Goal: Information Seeking & Learning: Understand process/instructions

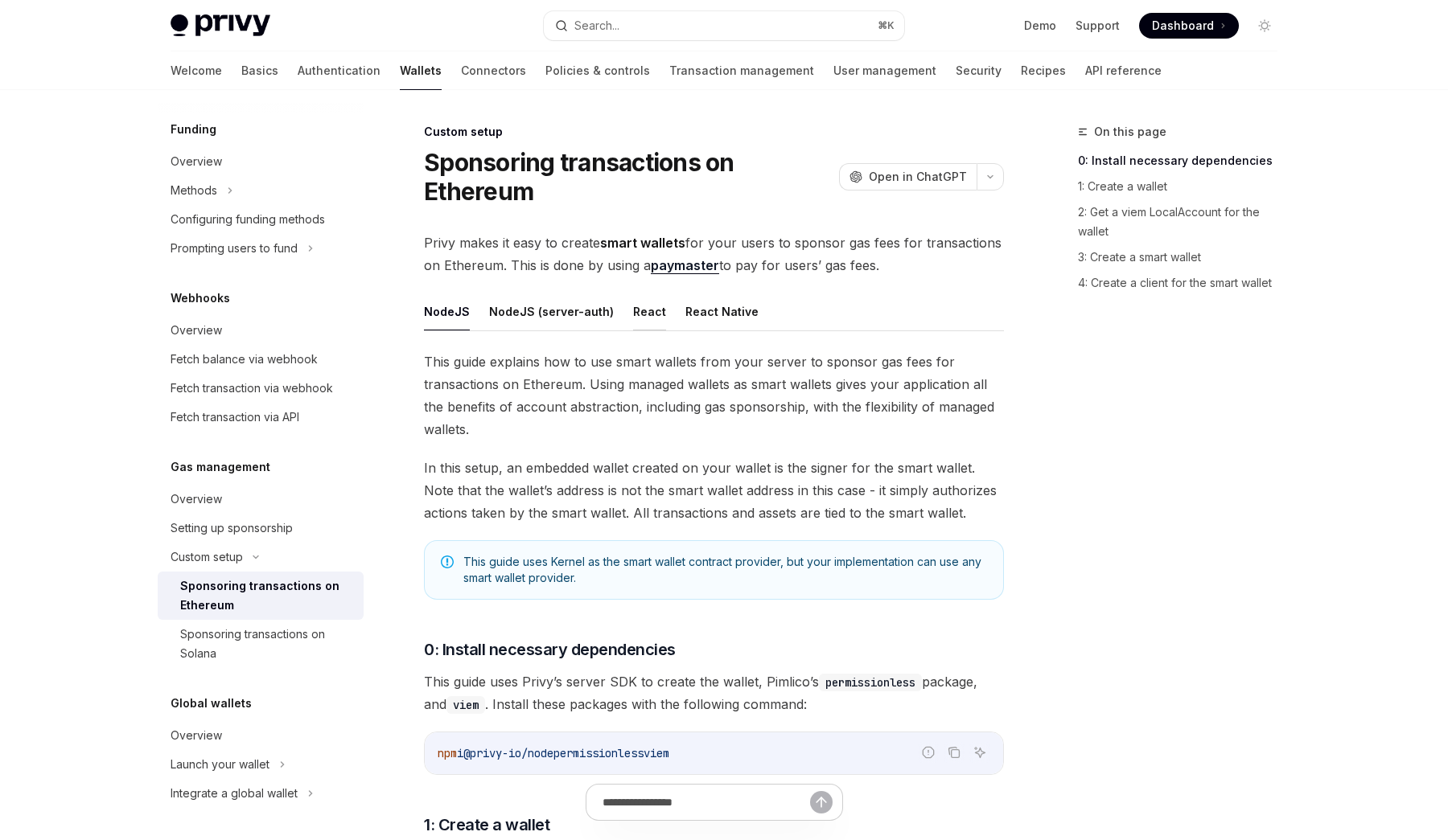
click at [642, 304] on button "React" at bounding box center [649, 311] width 33 height 38
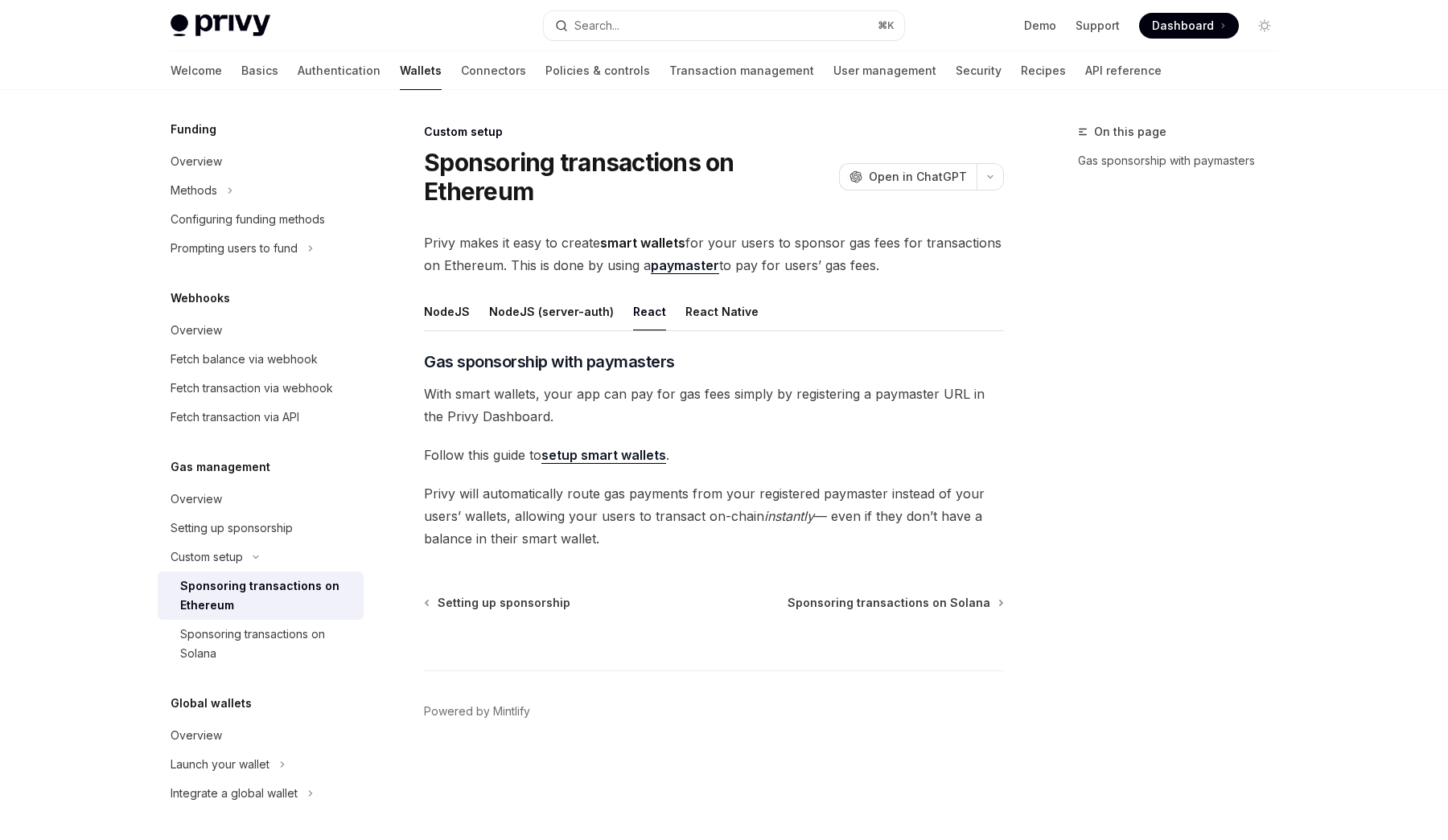
click at [621, 458] on link "setup smart wallets" at bounding box center [603, 455] width 125 height 17
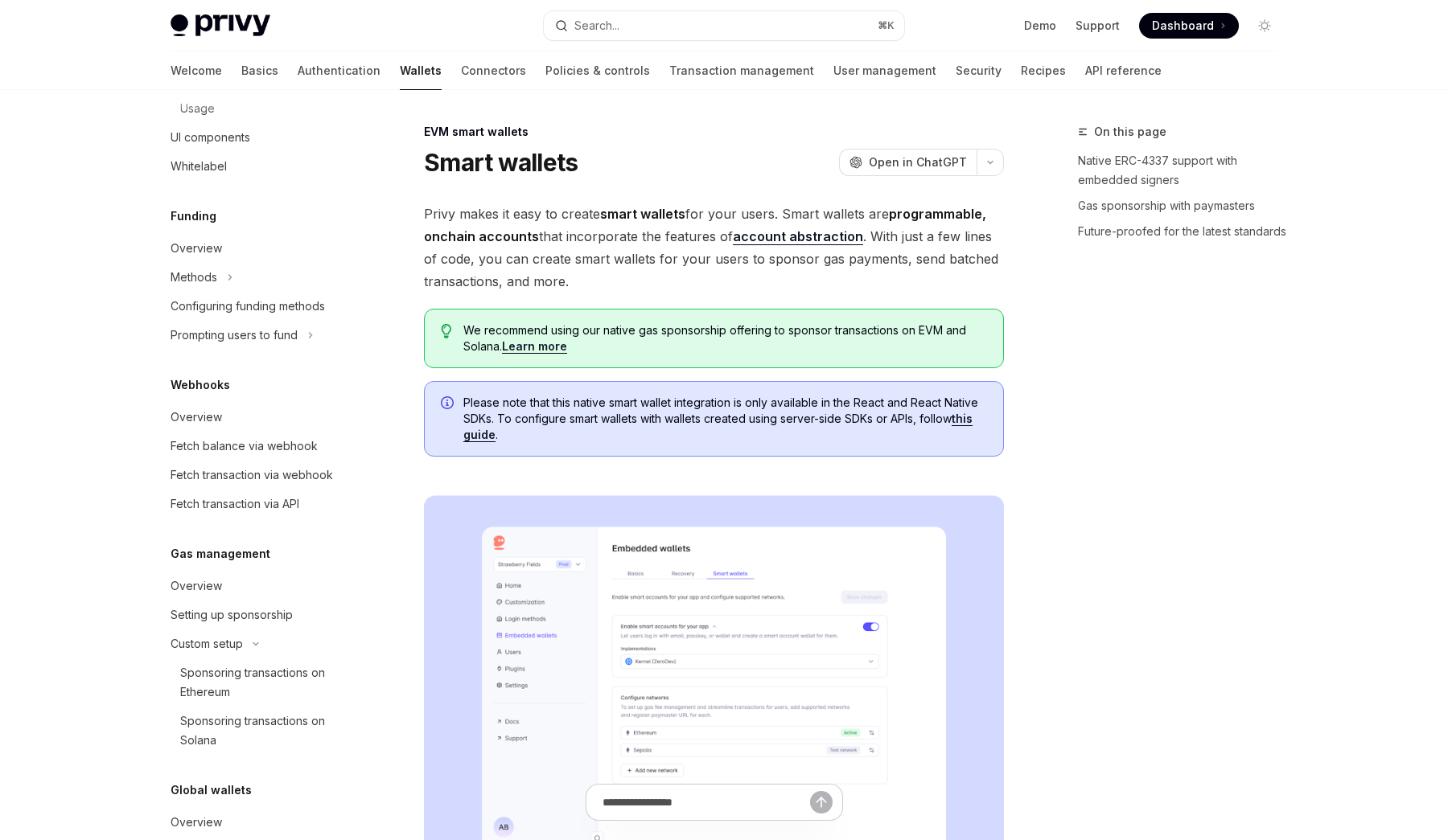
type textarea "*"
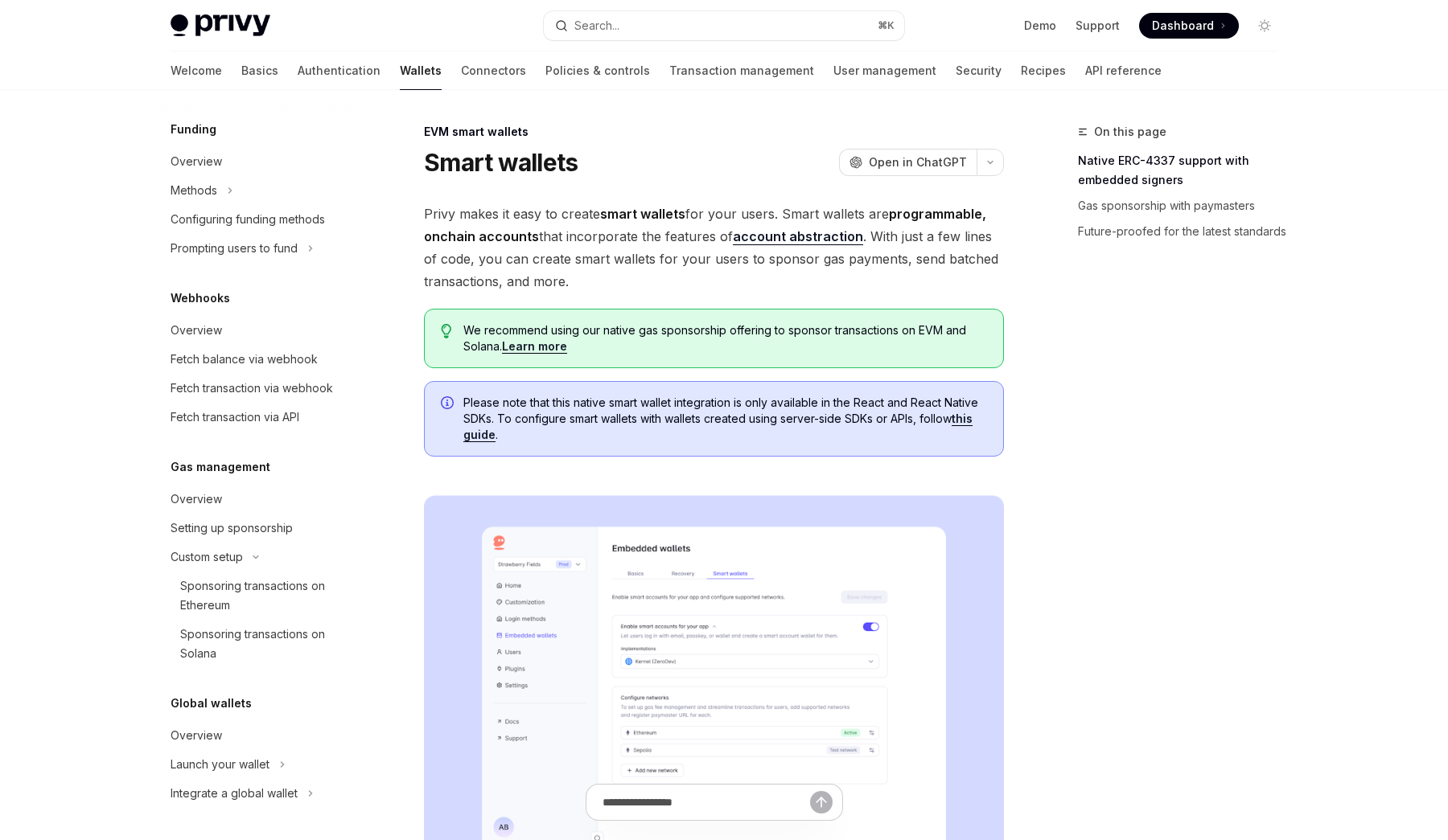
scroll to position [725, 0]
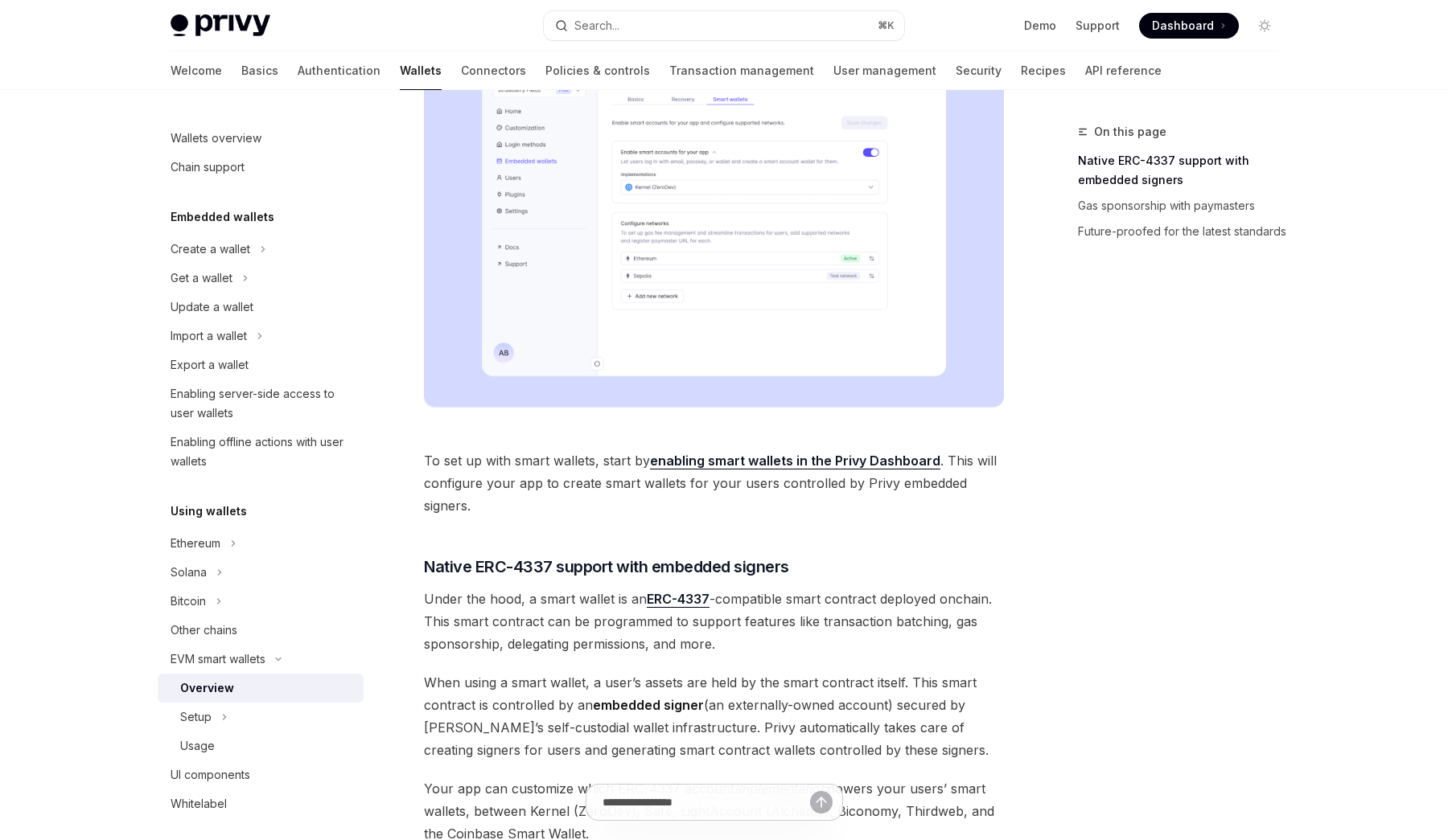
scroll to position [327, 0]
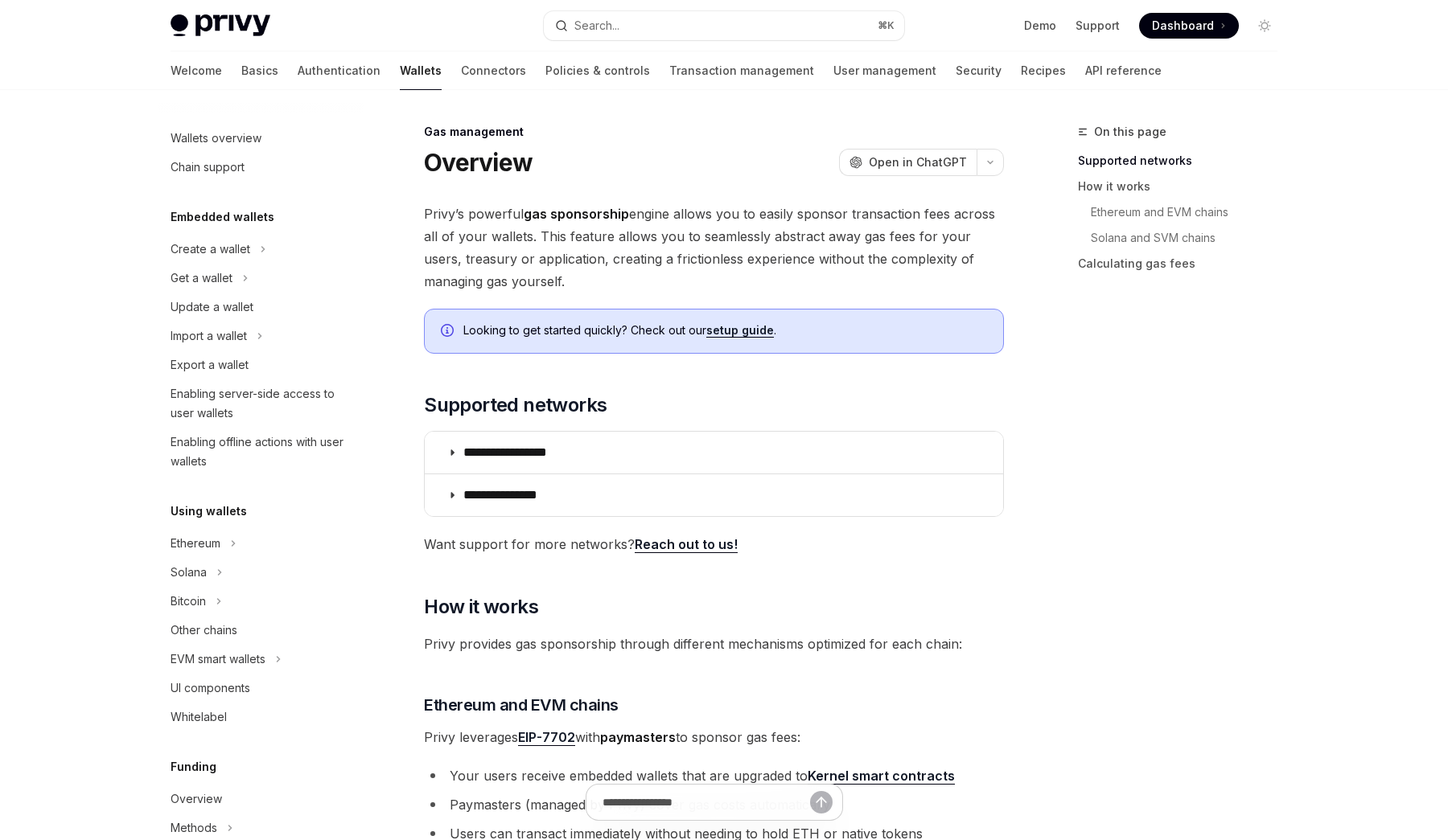
scroll to position [541, 0]
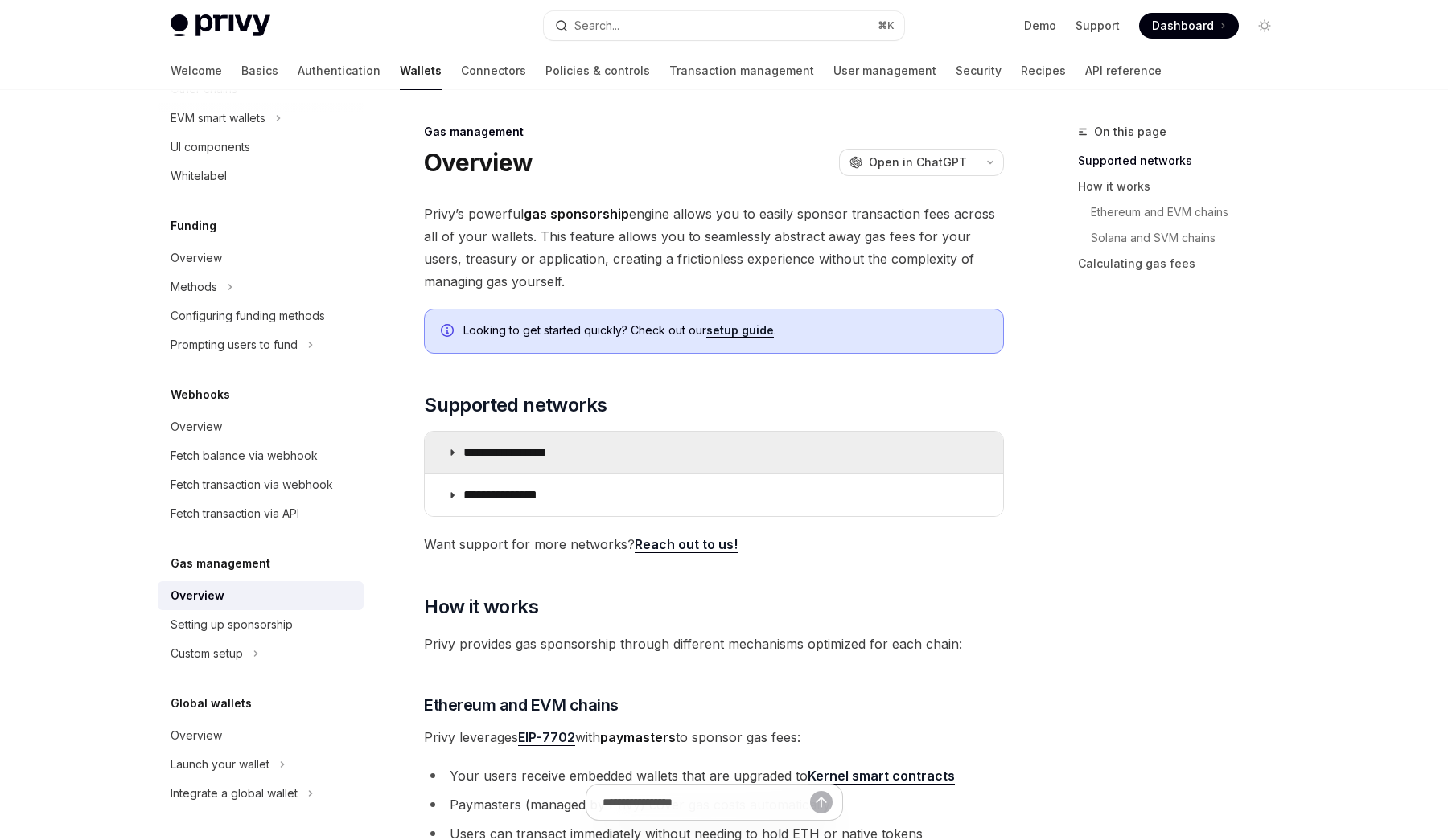
click at [646, 443] on summary "**********" at bounding box center [714, 452] width 578 height 42
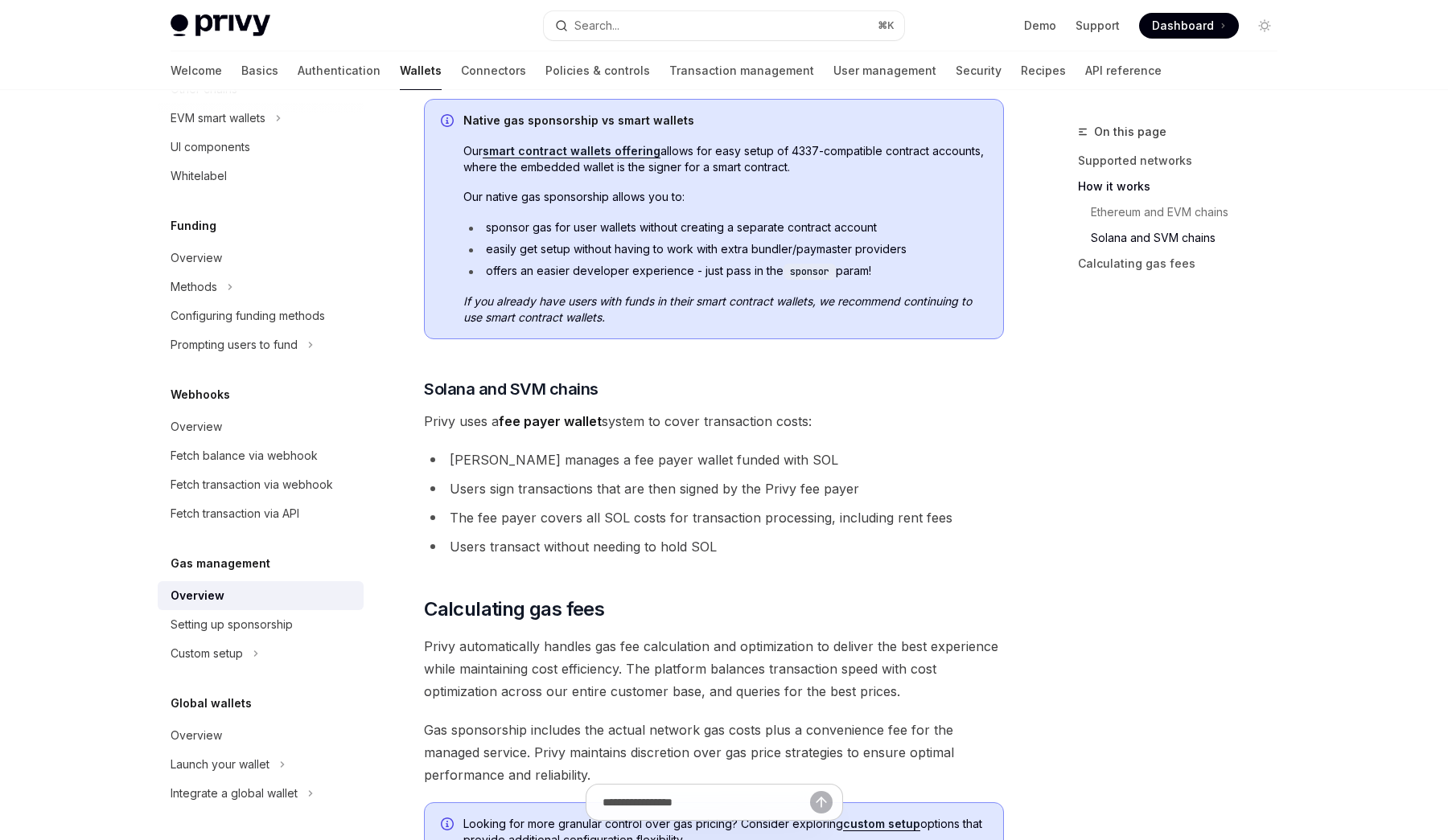
scroll to position [1187, 0]
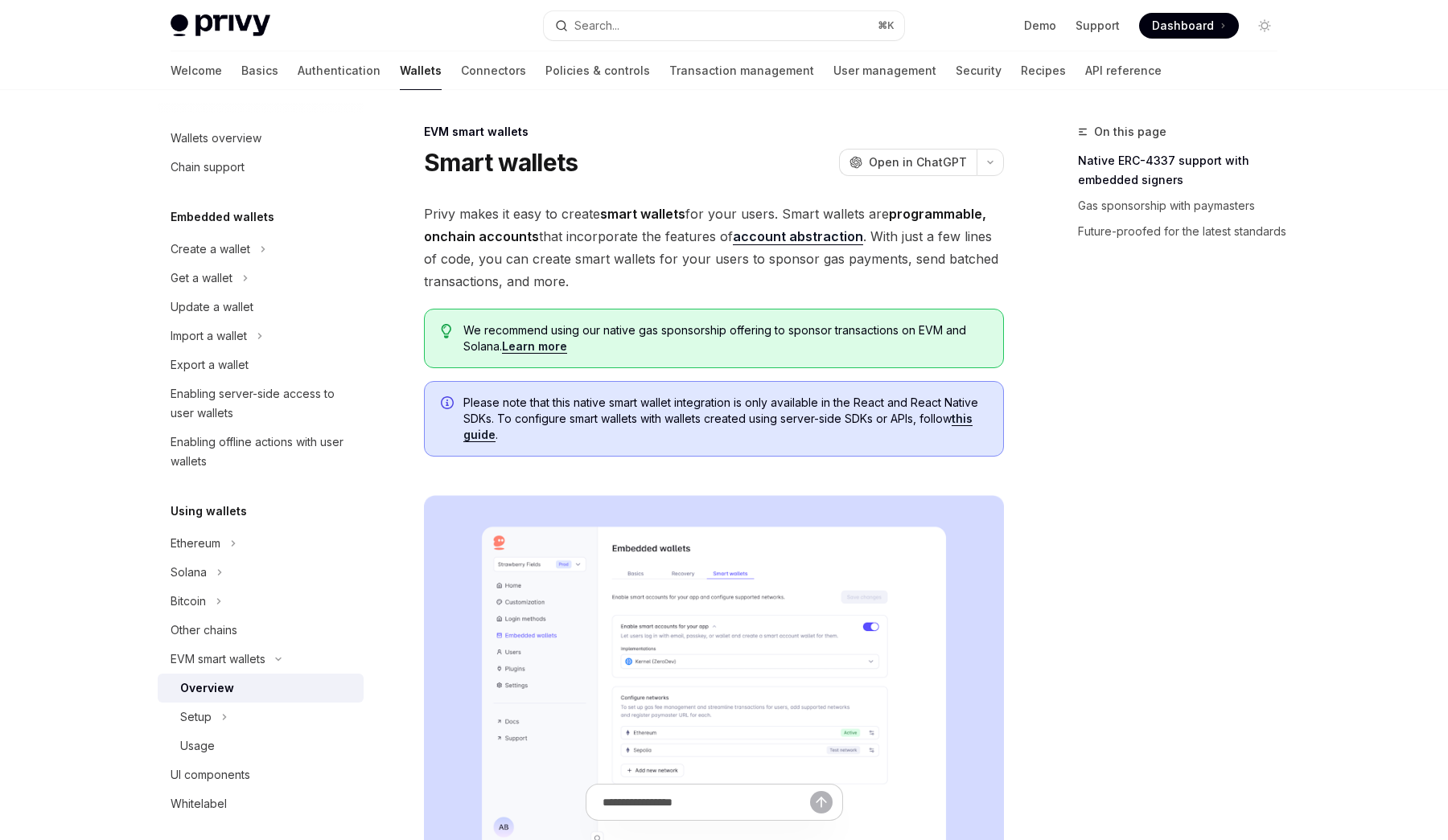
click at [971, 422] on link "this guide" at bounding box center [718, 426] width 509 height 30
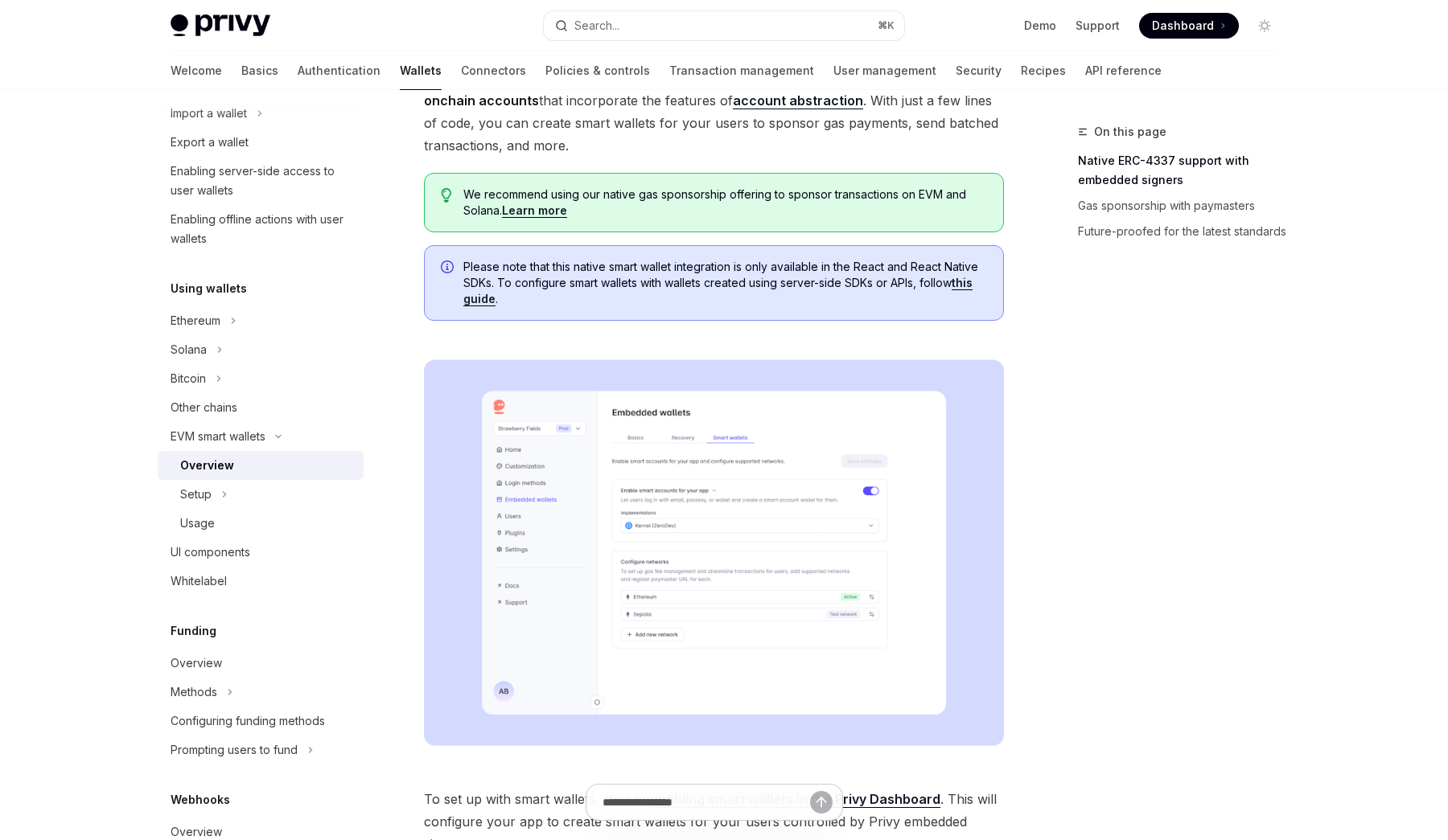
scroll to position [186, 0]
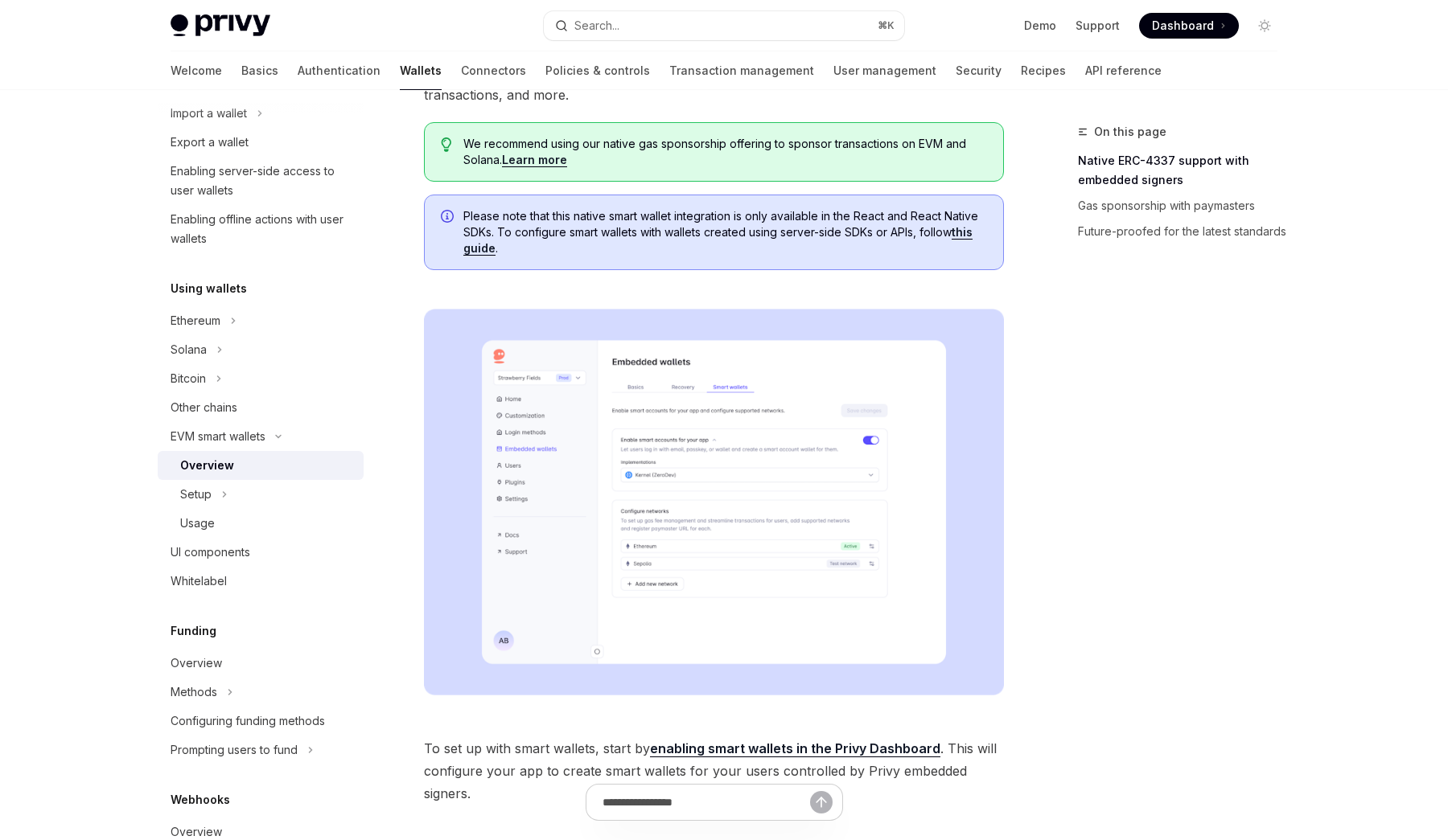
click at [542, 162] on link "Learn more" at bounding box center [535, 160] width 66 height 15
type textarea "*"
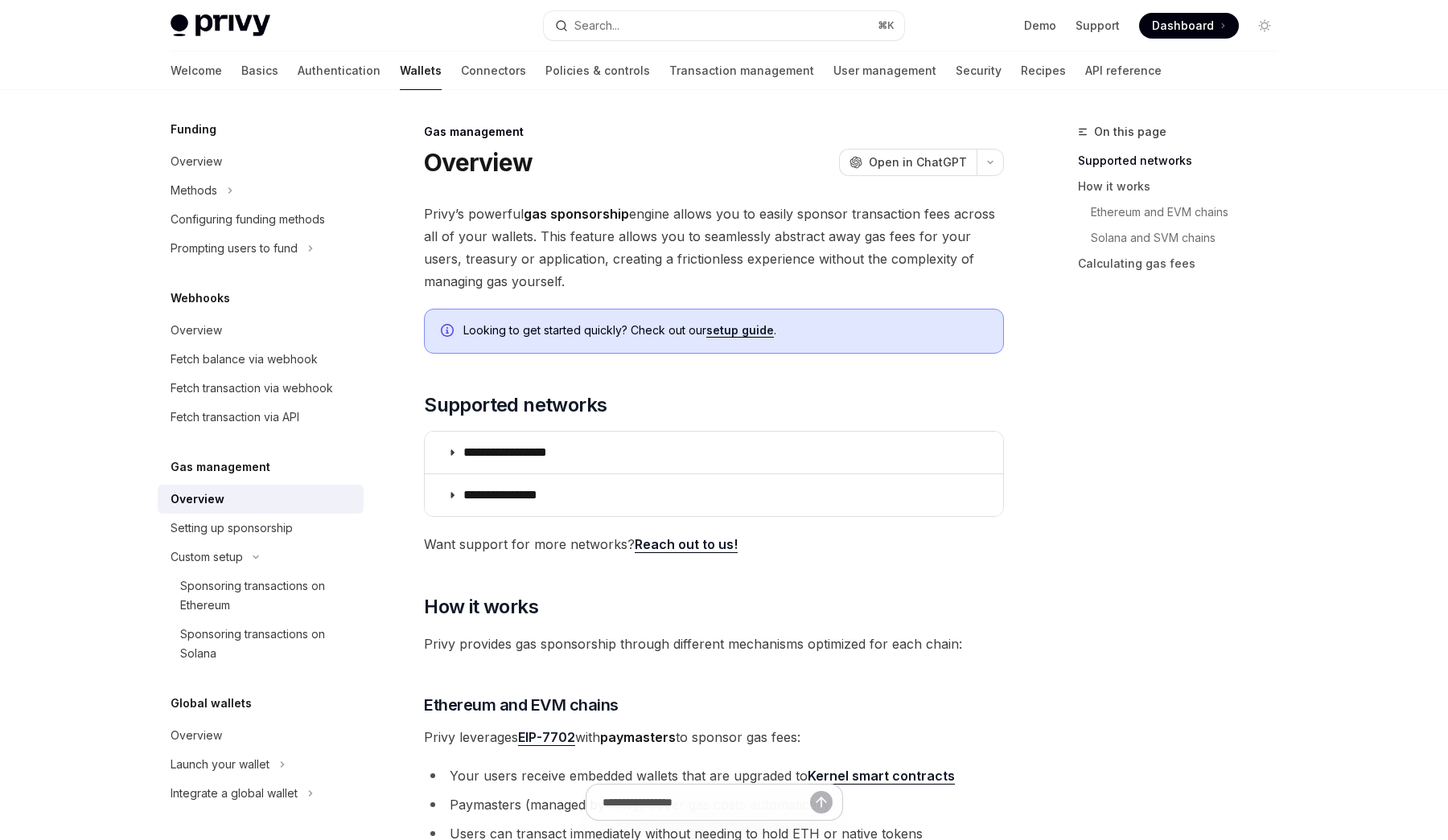
drag, startPoint x: 627, startPoint y: 215, endPoint x: 525, endPoint y: 213, distance: 102.0
click at [525, 213] on span "Privy’s powerful gas sponsorship engine allows you to easily sponsor transactio…" at bounding box center [714, 247] width 580 height 90
copy span "Privy’s powerful gas sponsorship"
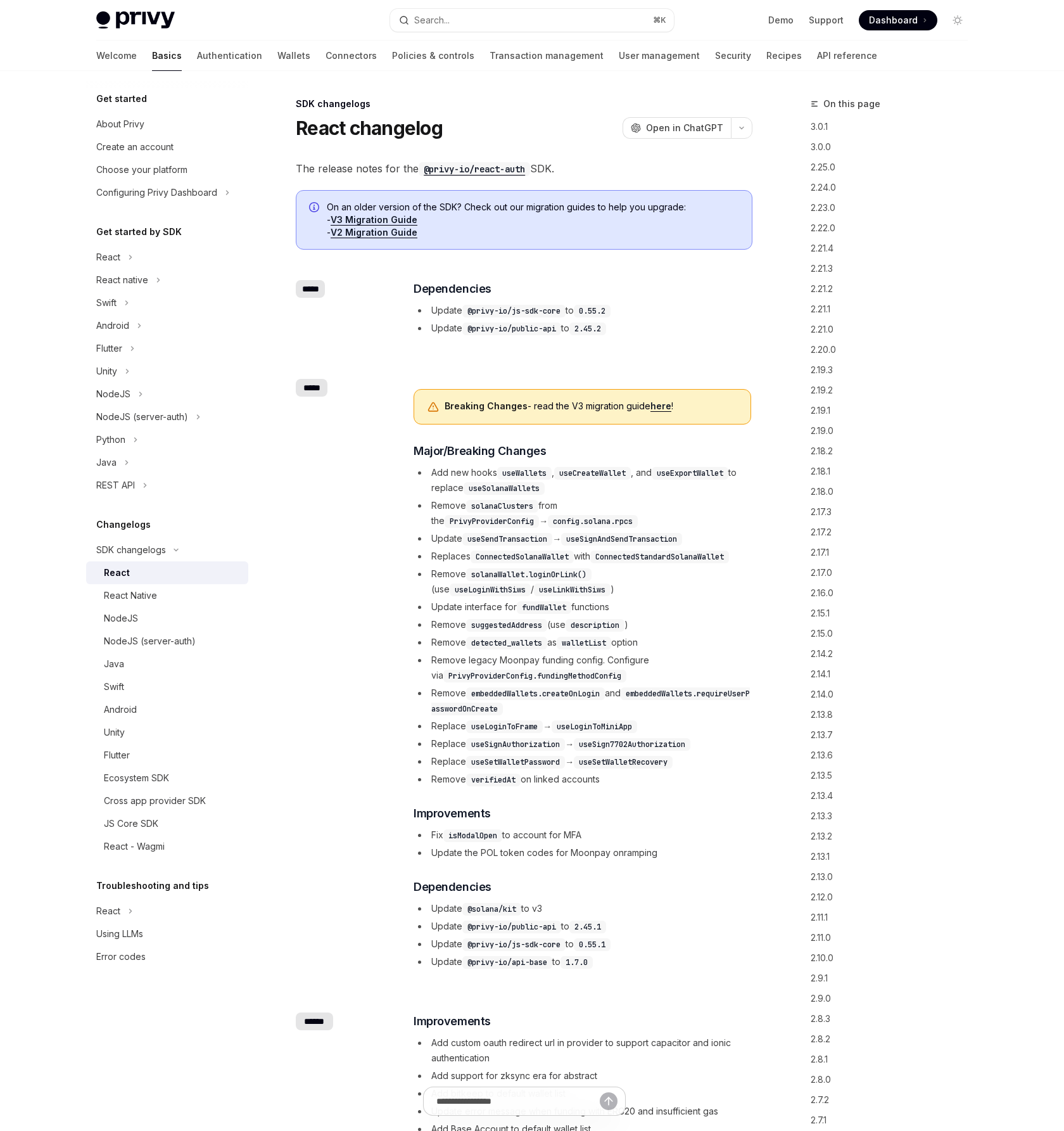
click at [660, 402] on link "here" at bounding box center [661, 406] width 21 height 12
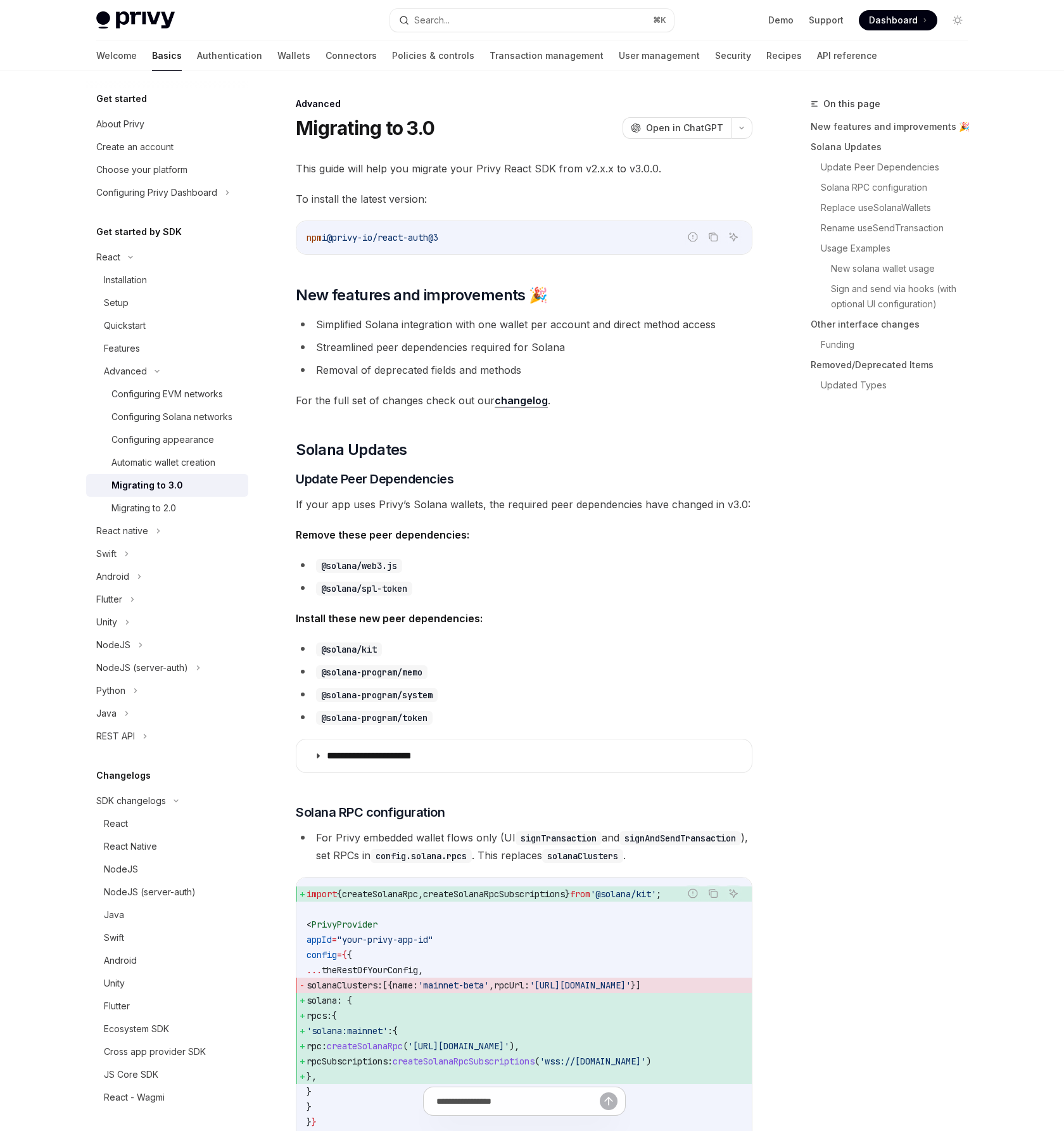
type textarea "*"
click at [387, 221] on div "npm i @privy-io/react-auth@3" at bounding box center [524, 237] width 455 height 33
click at [808, 542] on div "On this page New features and improvements 🎉 Solana Updates Update Peer Depende…" at bounding box center [881, 613] width 193 height 1034
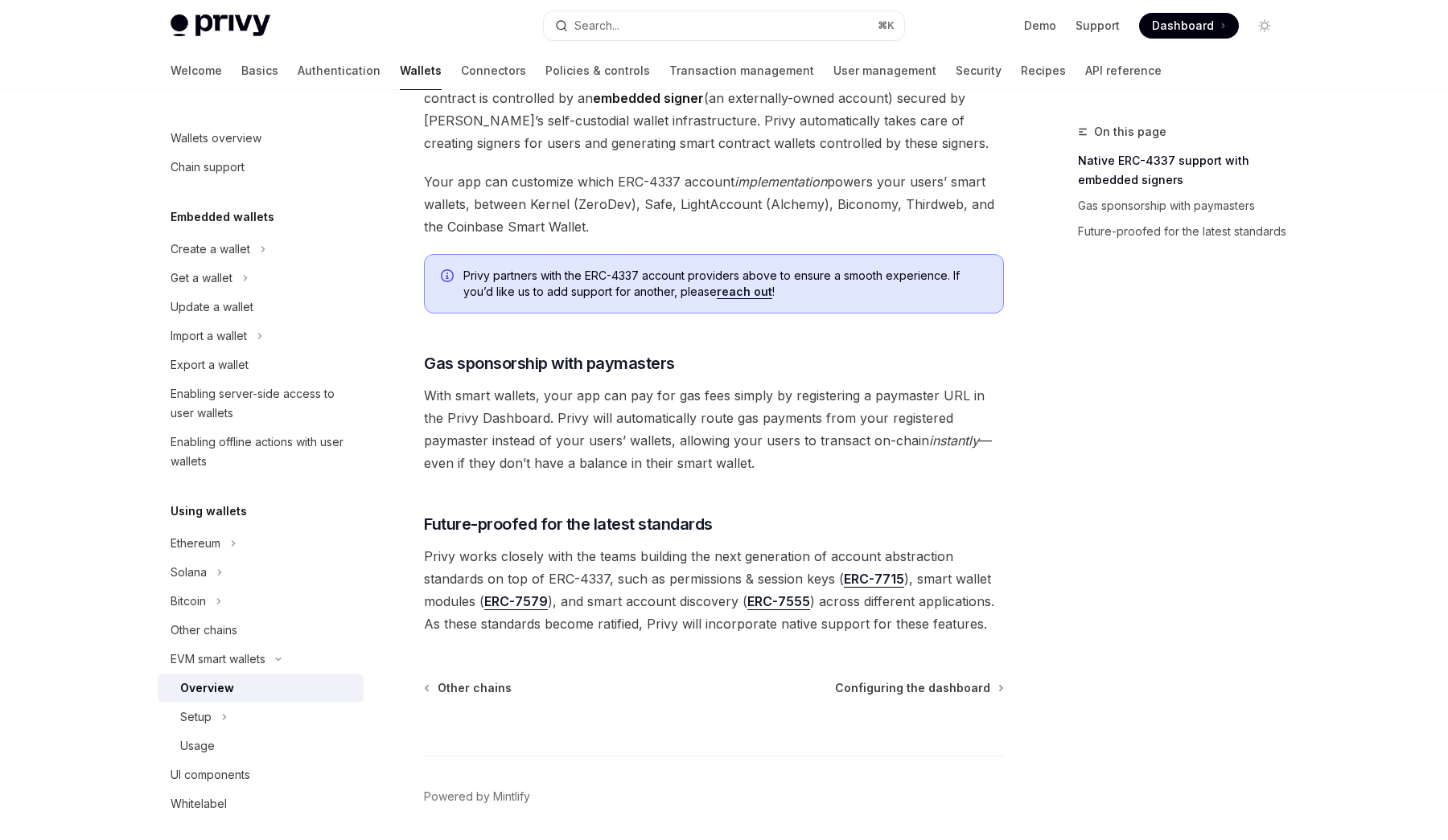
scroll to position [1136, 0]
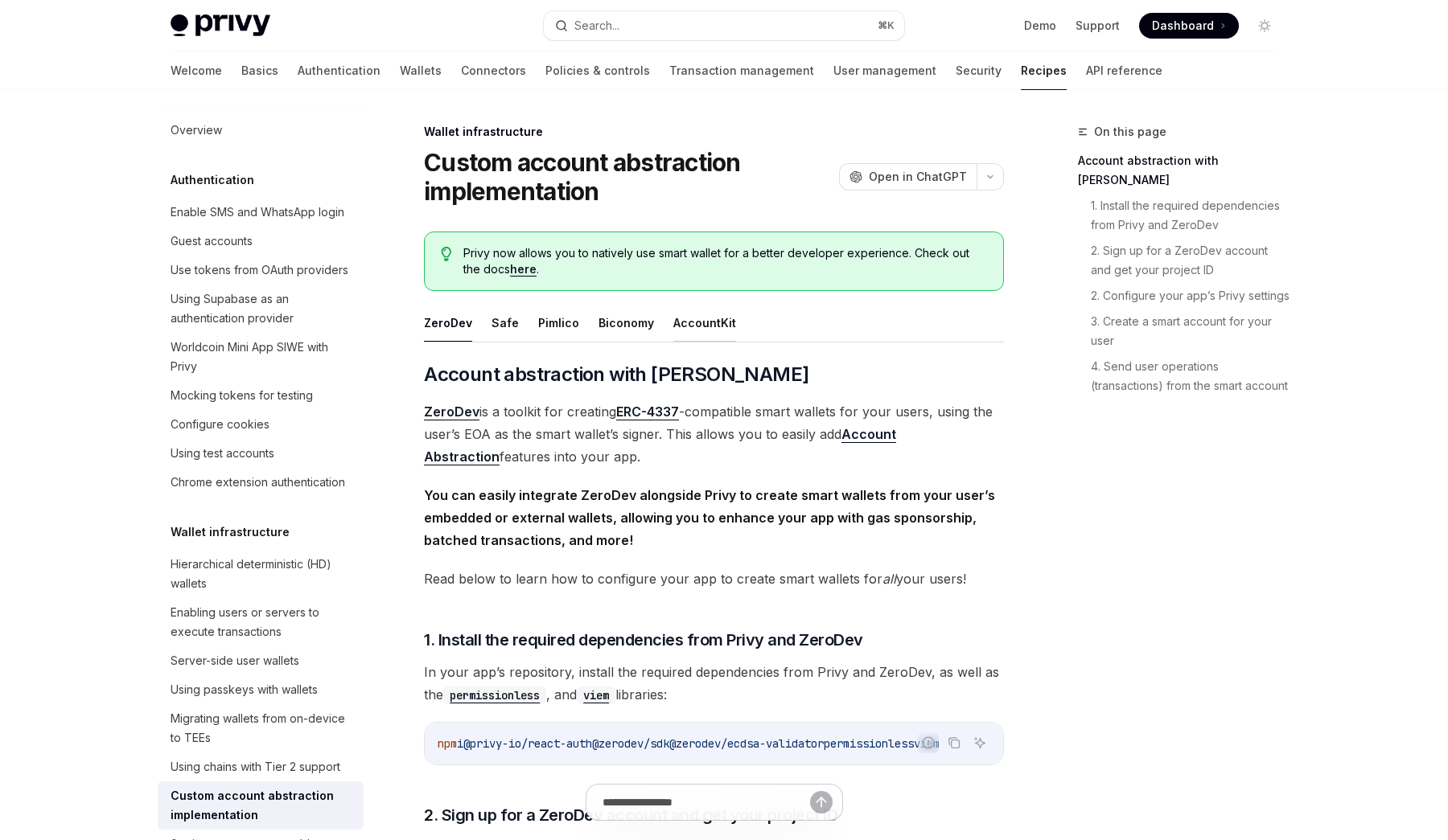
click at [694, 320] on button "AccountKit" at bounding box center [705, 322] width 63 height 38
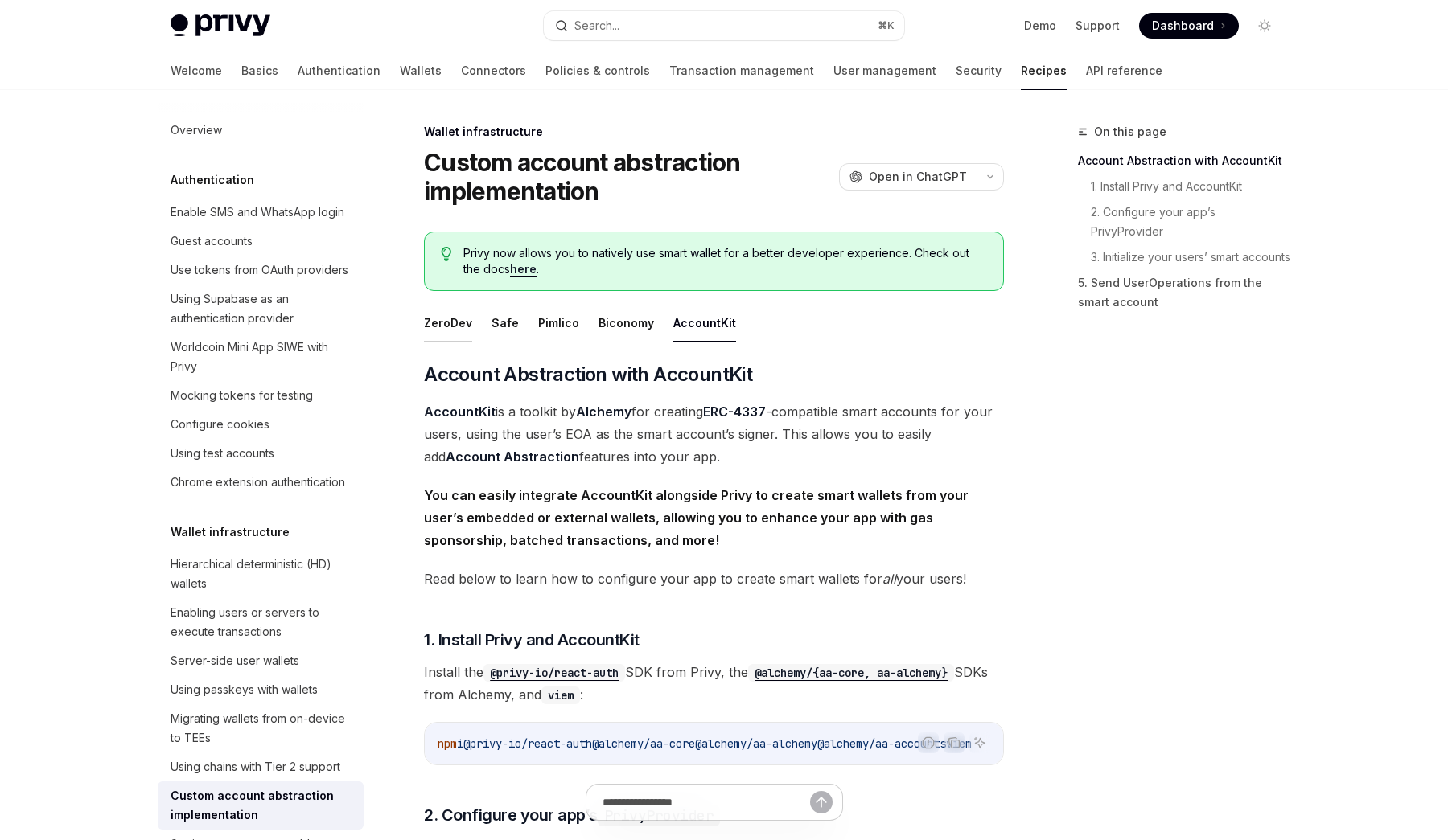
click at [456, 328] on button "ZeroDev" at bounding box center [448, 322] width 48 height 38
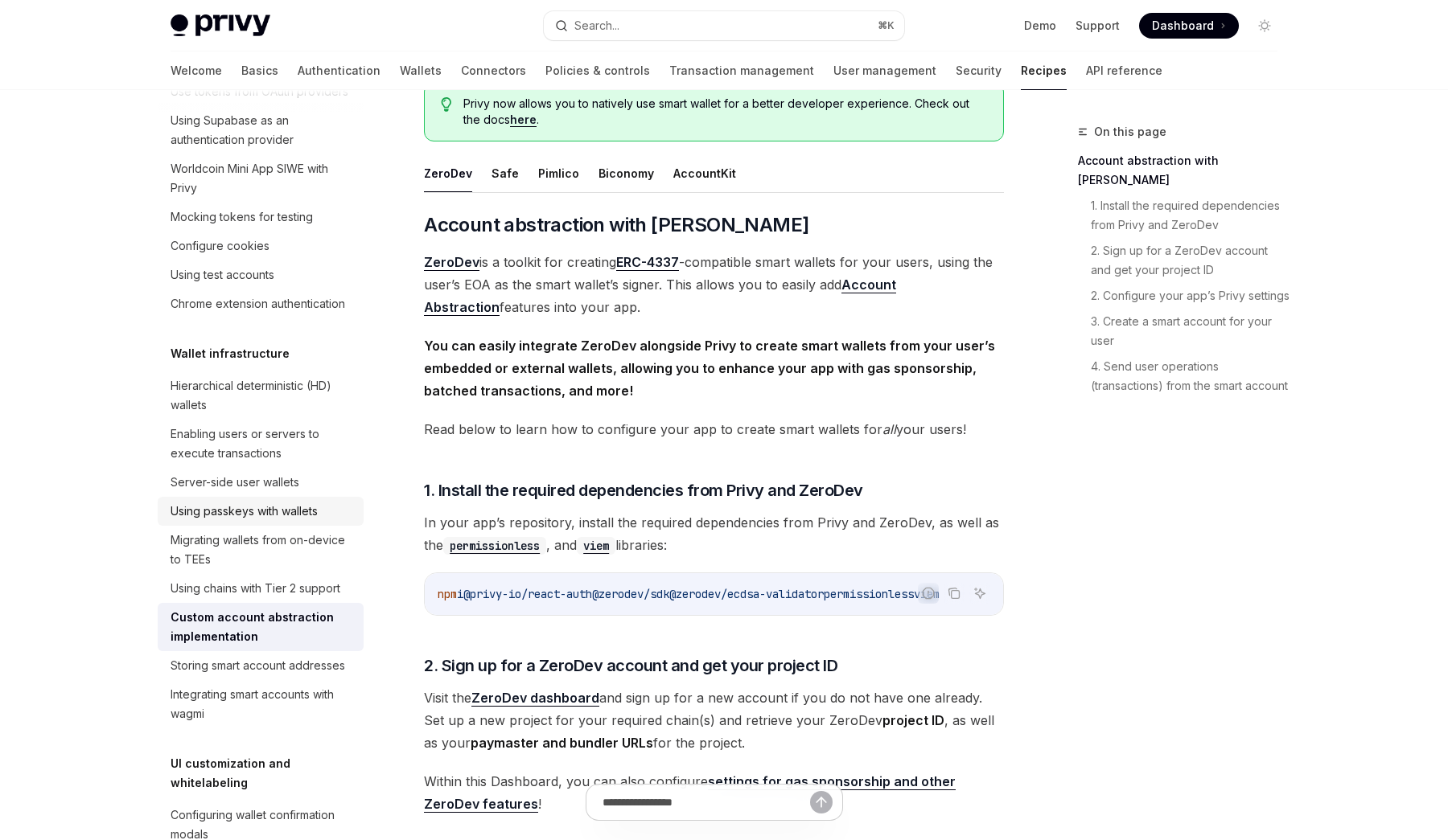
scroll to position [215, 0]
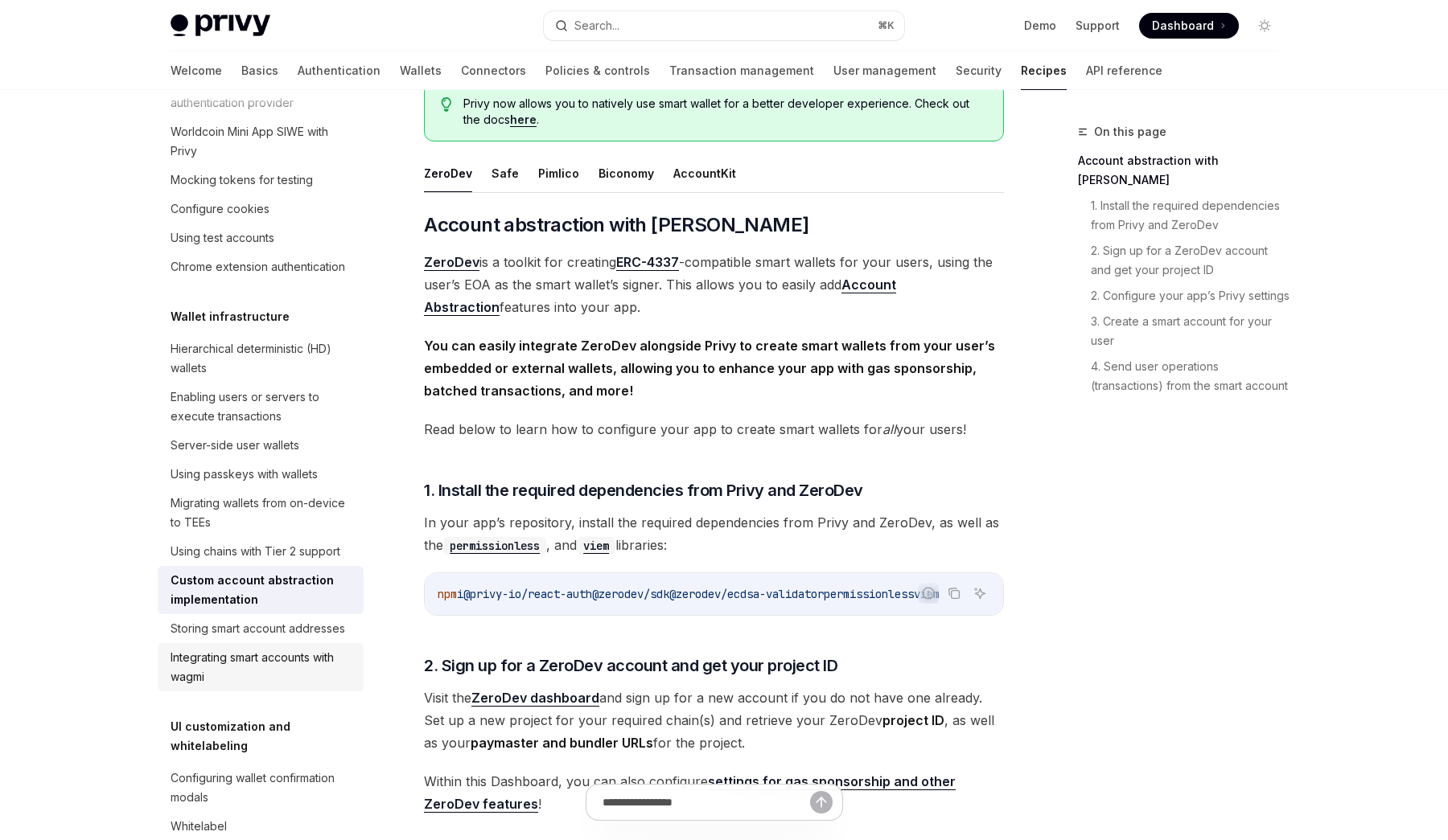
click at [310, 661] on div "Integrating smart accounts with wagmi" at bounding box center [262, 667] width 184 height 39
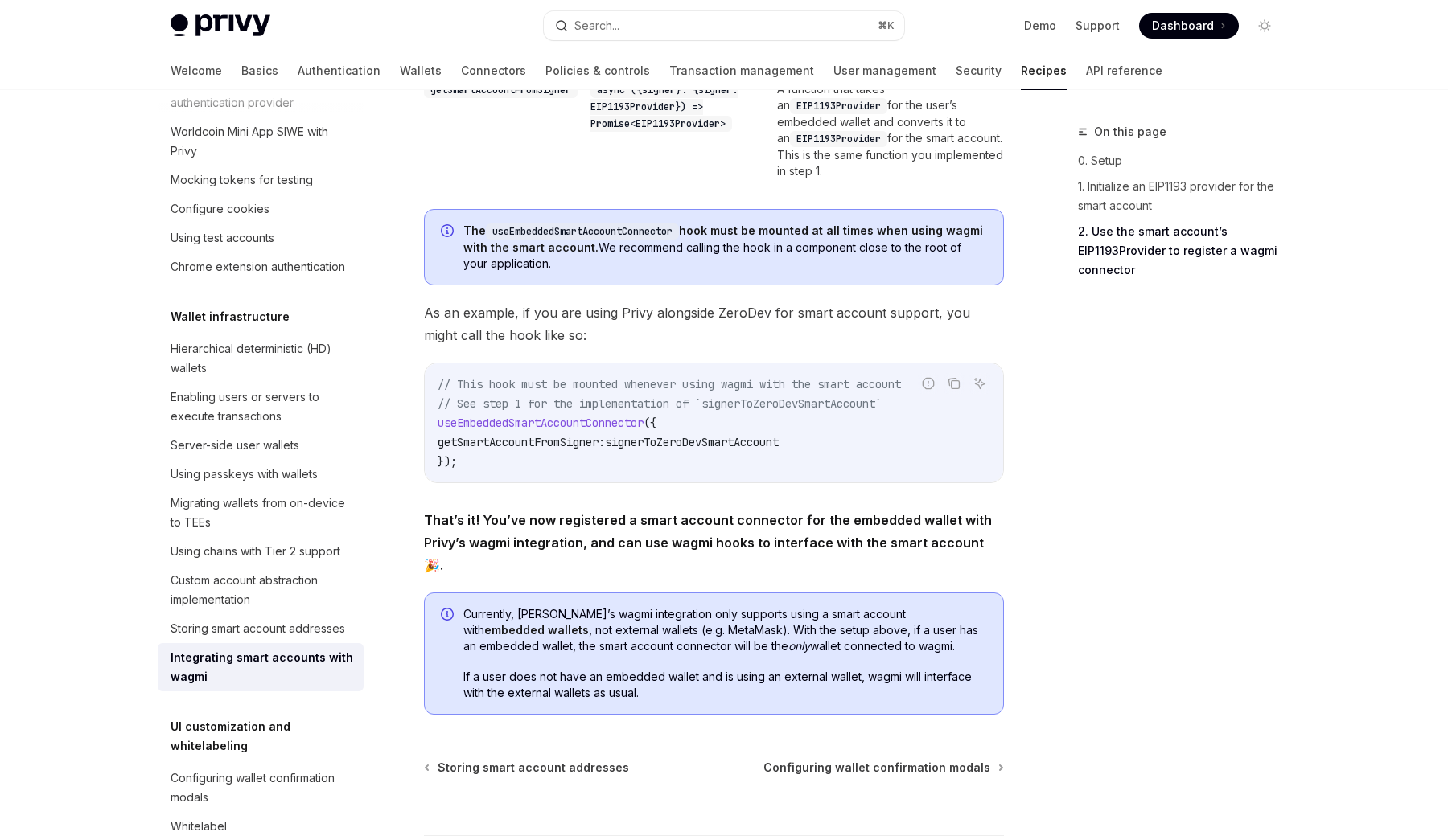
scroll to position [2567, 0]
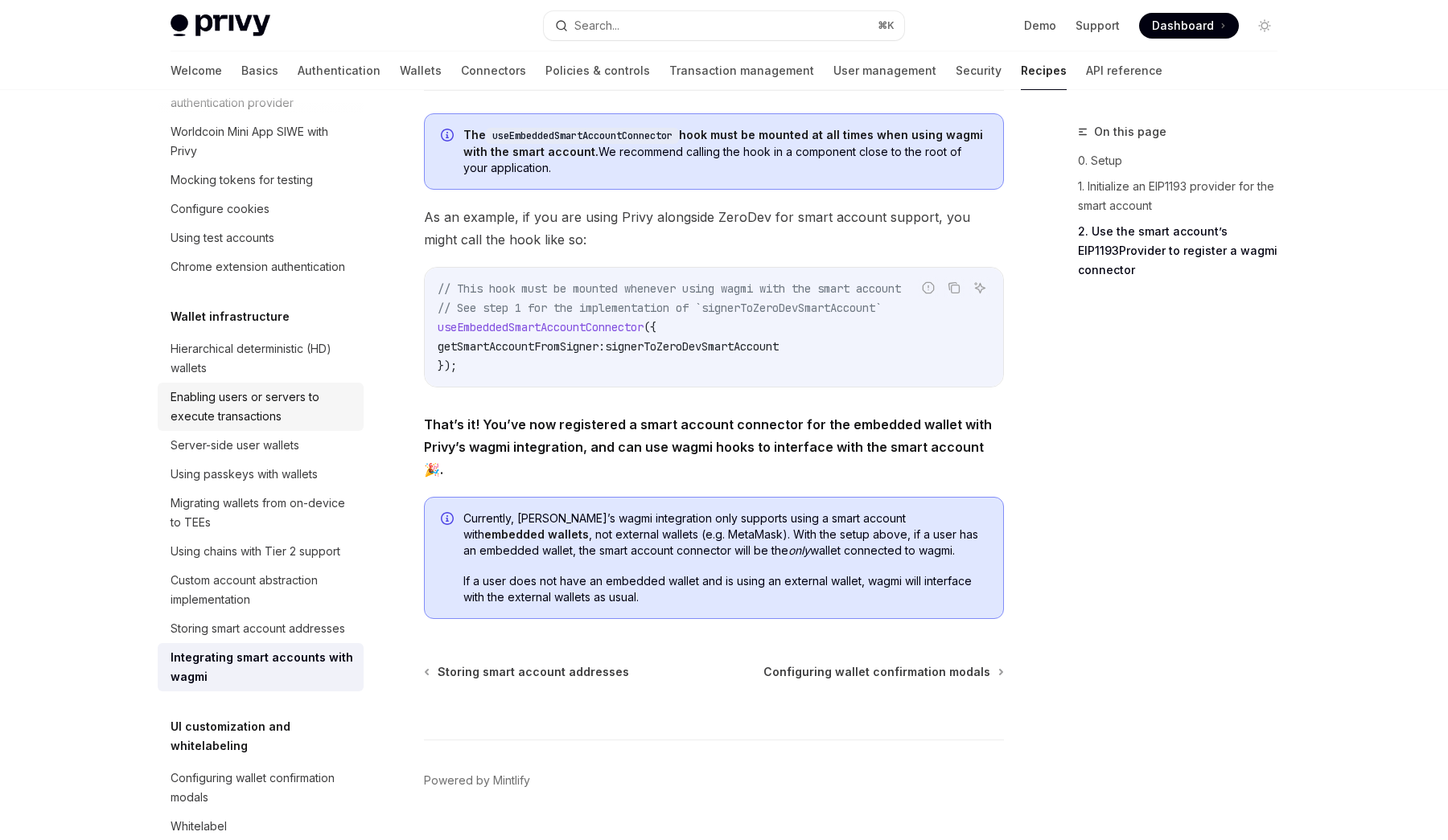
click at [303, 404] on div "Enabling users or servers to execute transactions" at bounding box center [262, 407] width 184 height 39
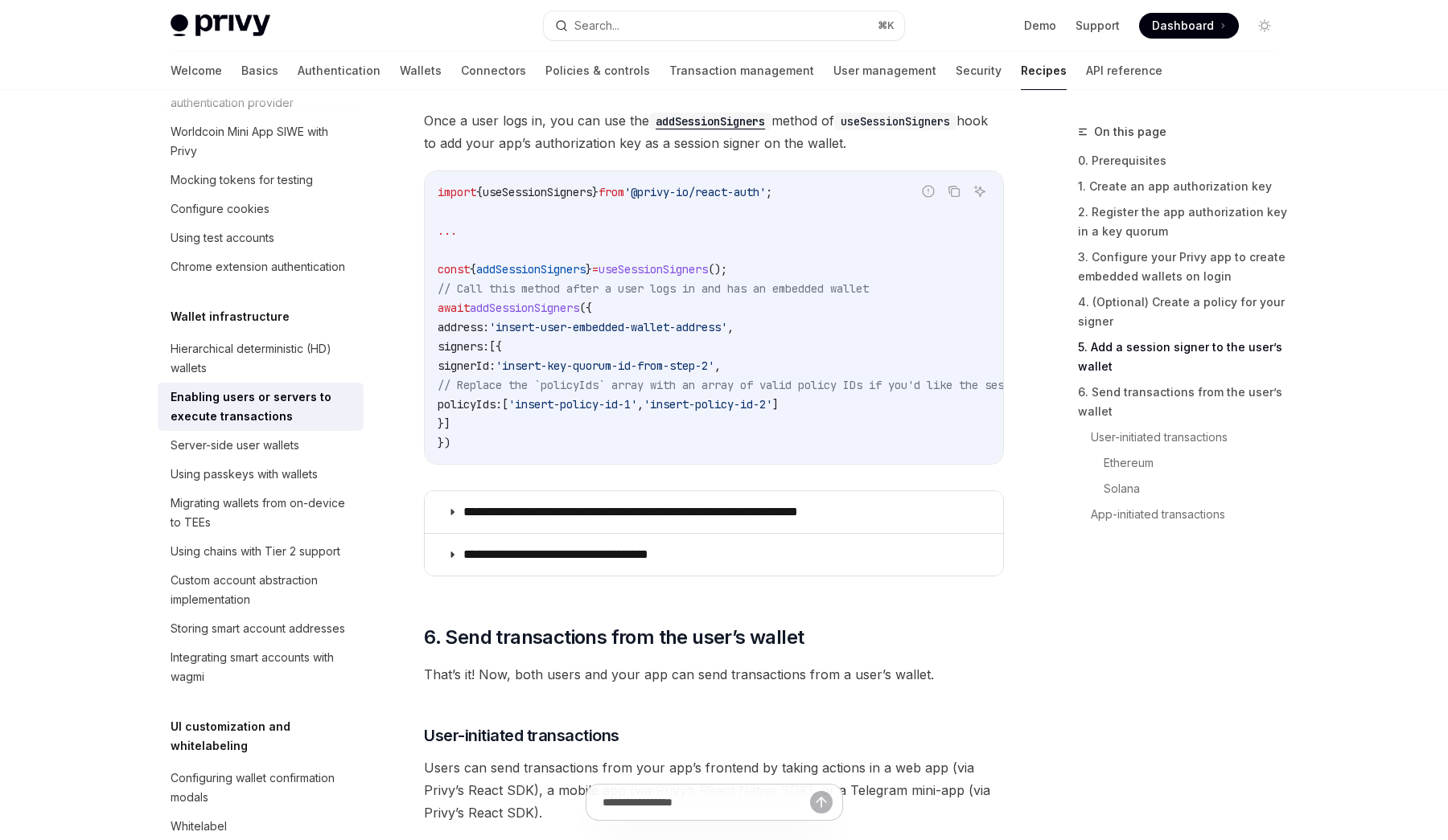
scroll to position [3168, 0]
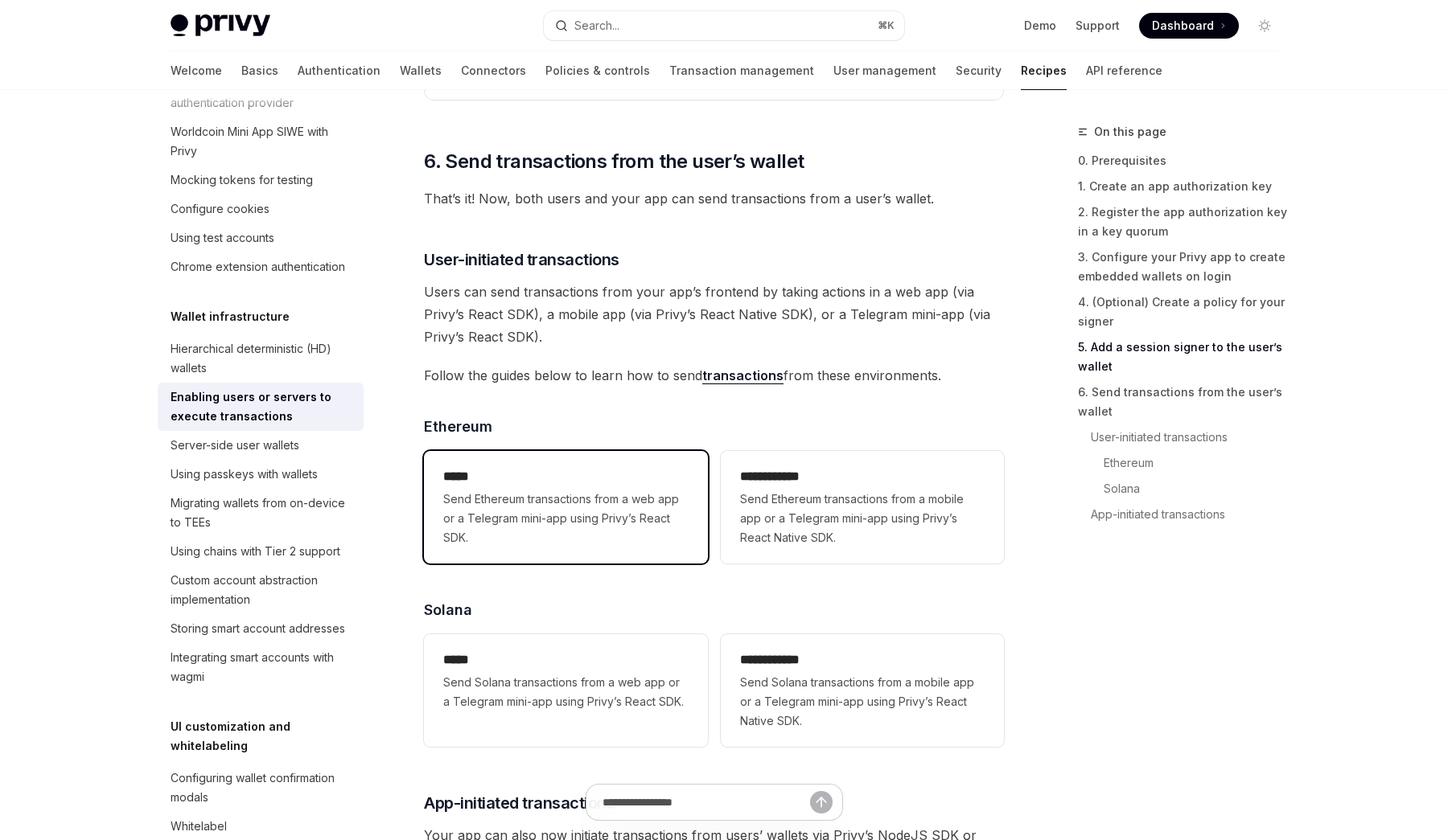
click at [496, 519] on span "Send Ethereum transactions from a web app or a Telegram mini-app using Privy’s …" at bounding box center [565, 518] width 245 height 58
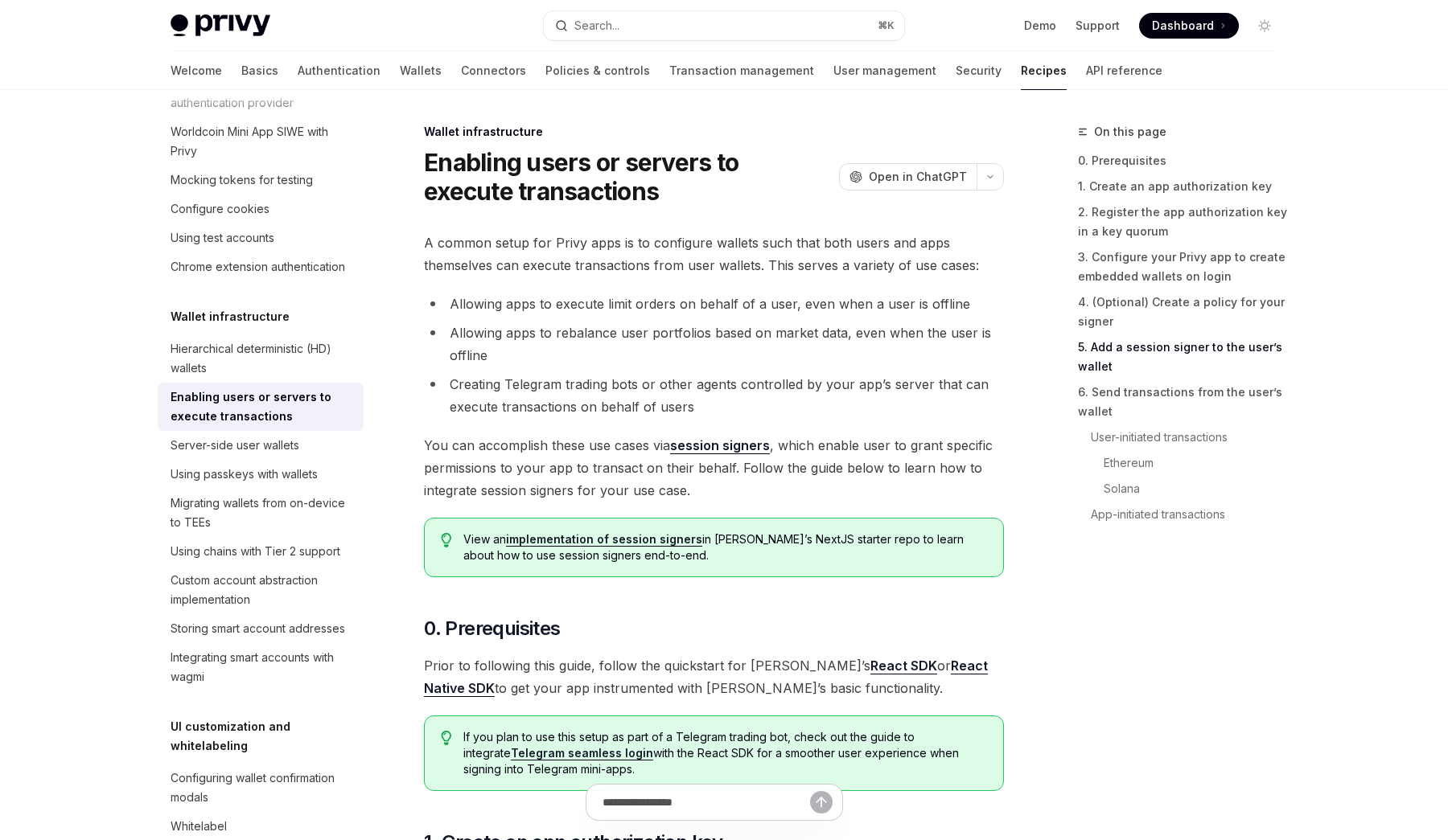
scroll to position [3168, 0]
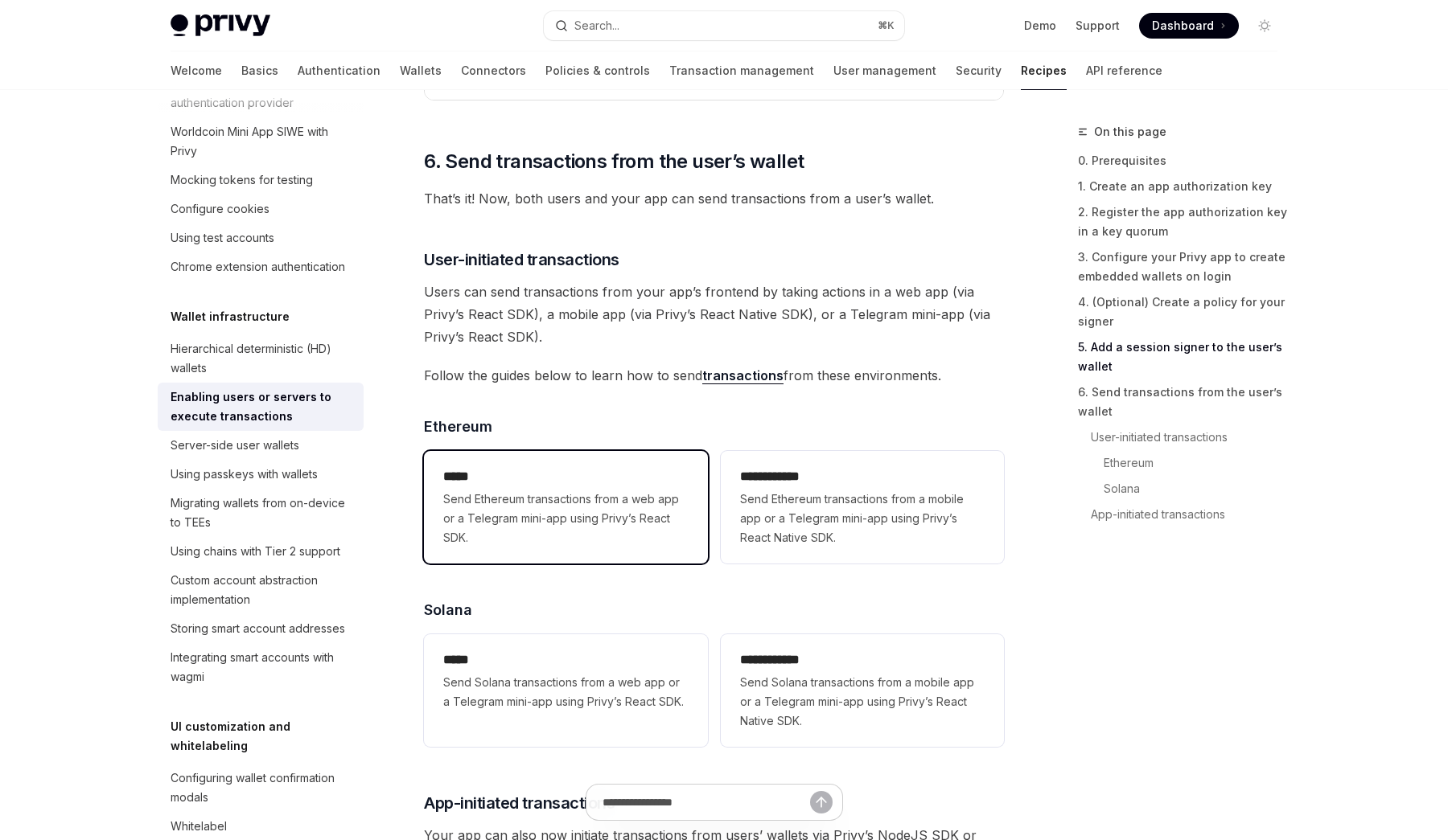
click at [579, 513] on span "Send Ethereum transactions from a web app or a Telegram mini-app using Privy’s …" at bounding box center [565, 518] width 245 height 58
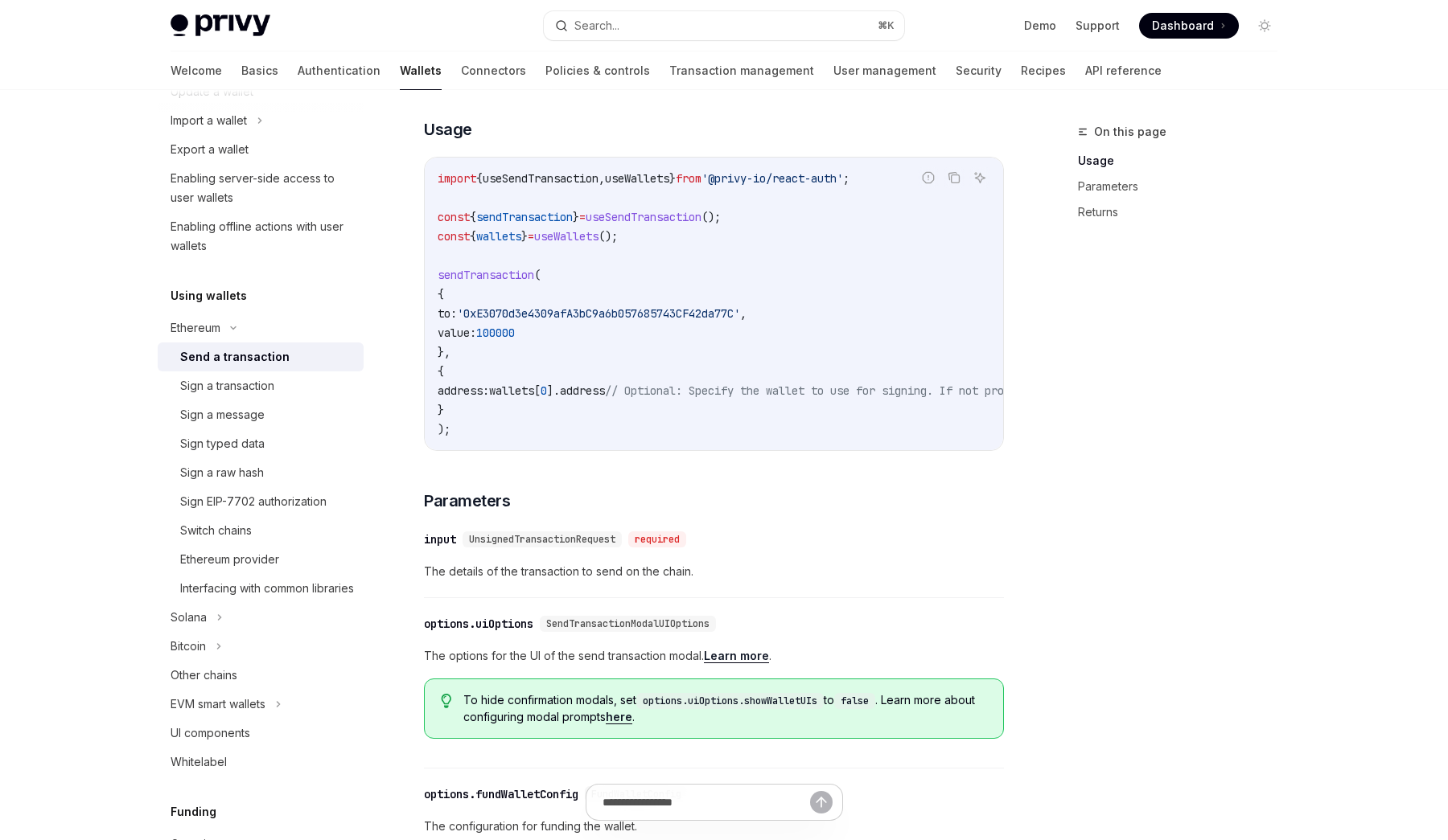
scroll to position [259, 0]
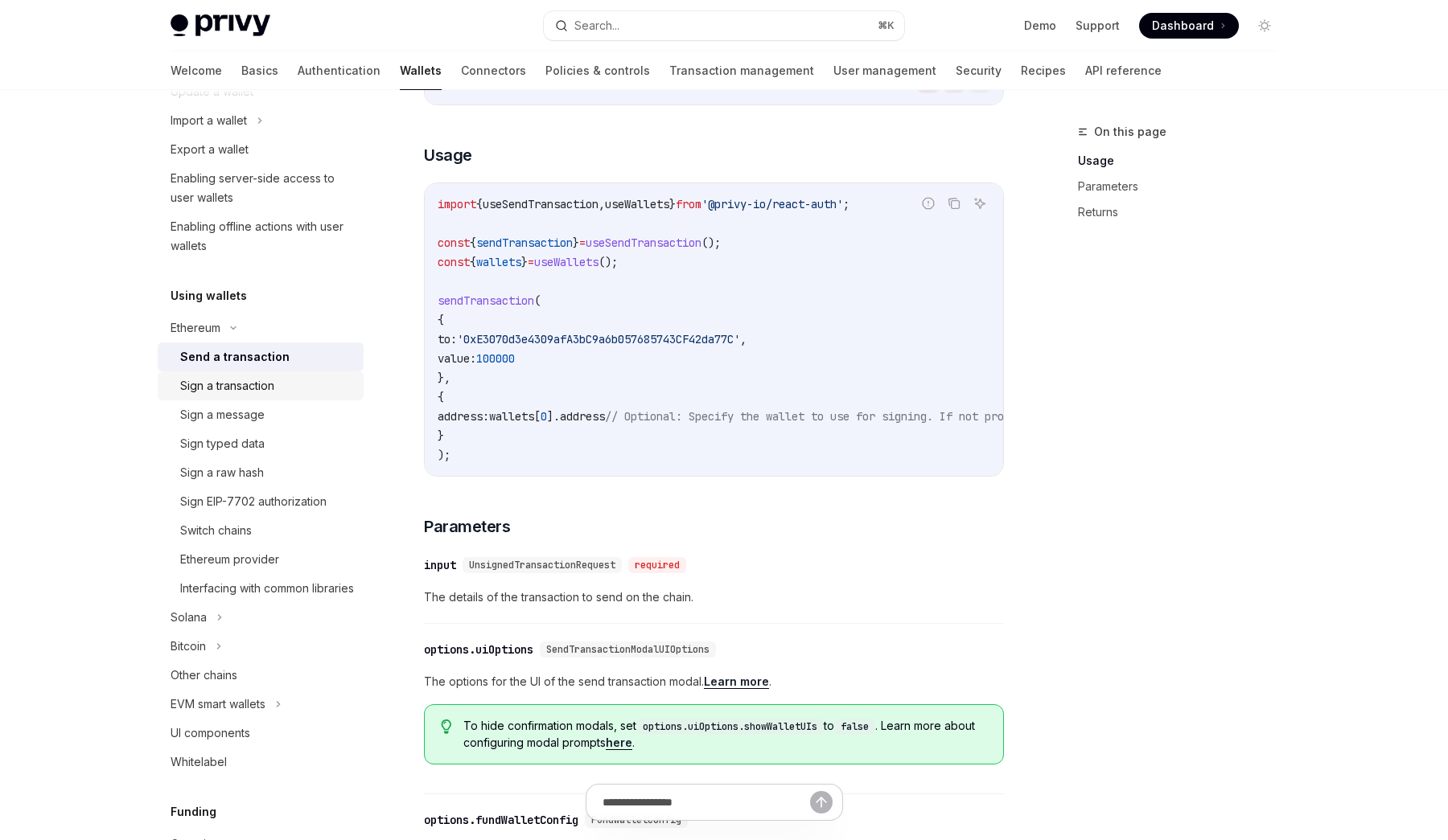
click at [251, 385] on div "Sign a transaction" at bounding box center [227, 386] width 94 height 19
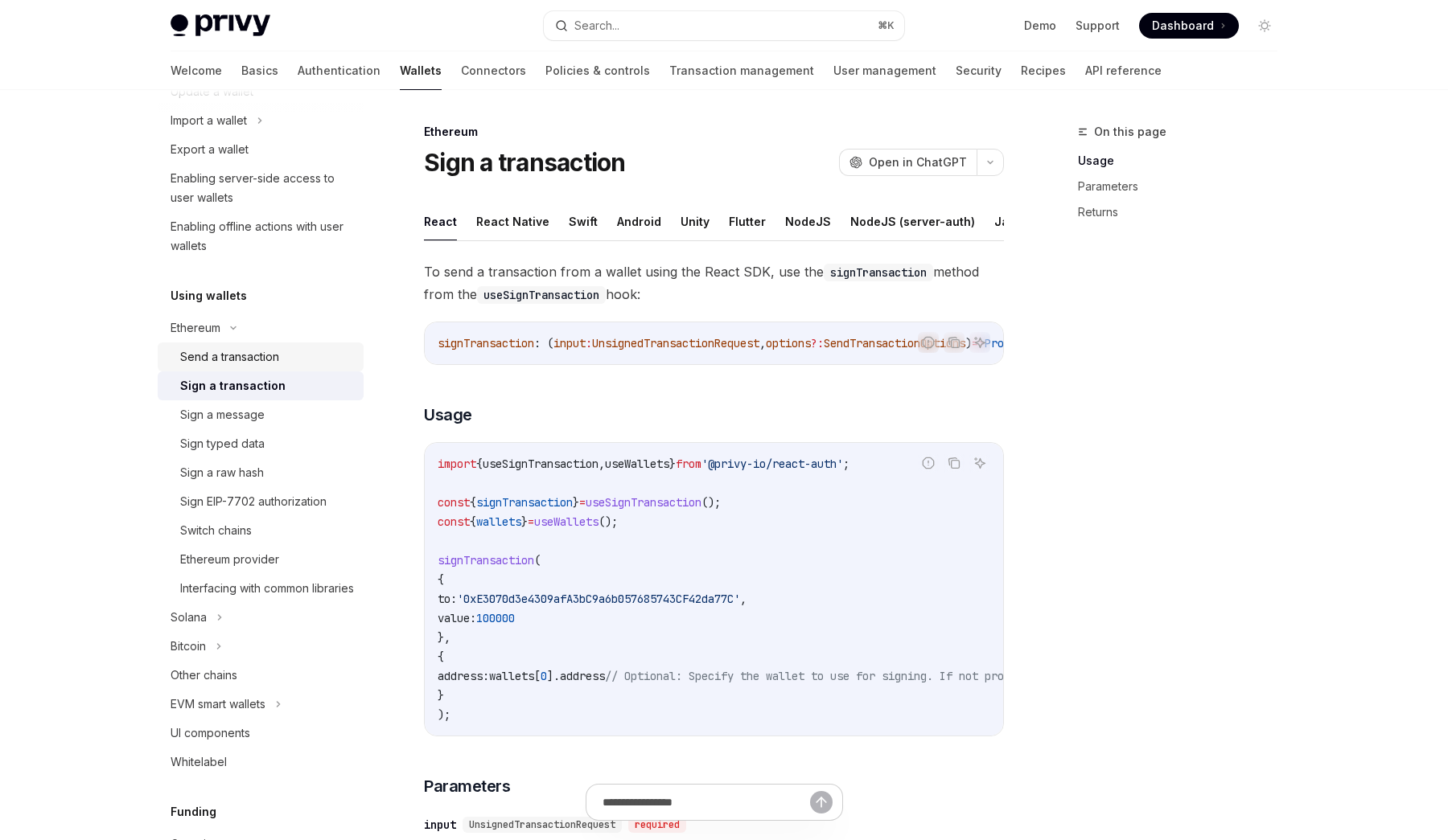
click at [232, 348] on div "Send a transaction" at bounding box center [229, 356] width 99 height 19
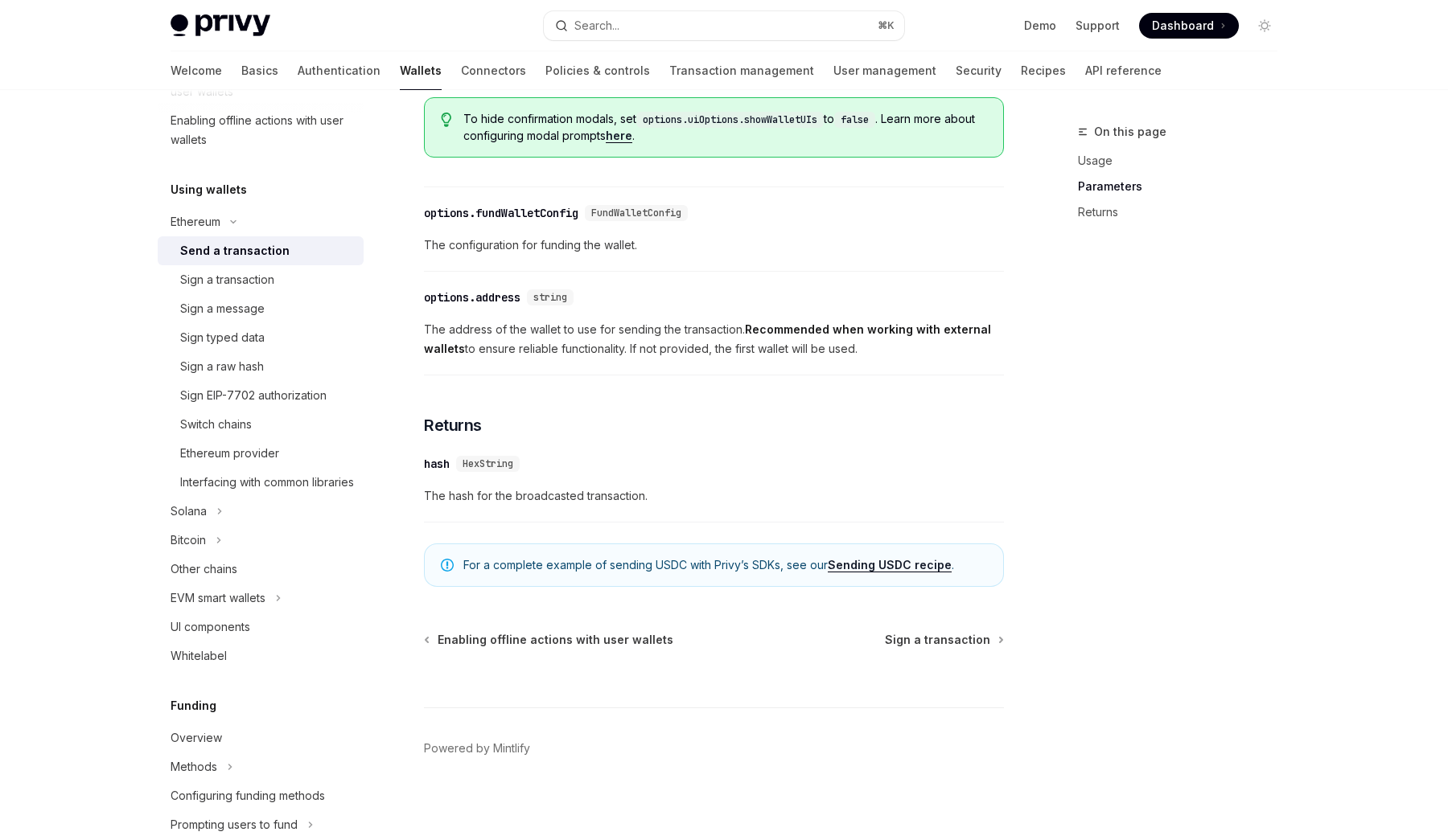
scroll to position [873, 0]
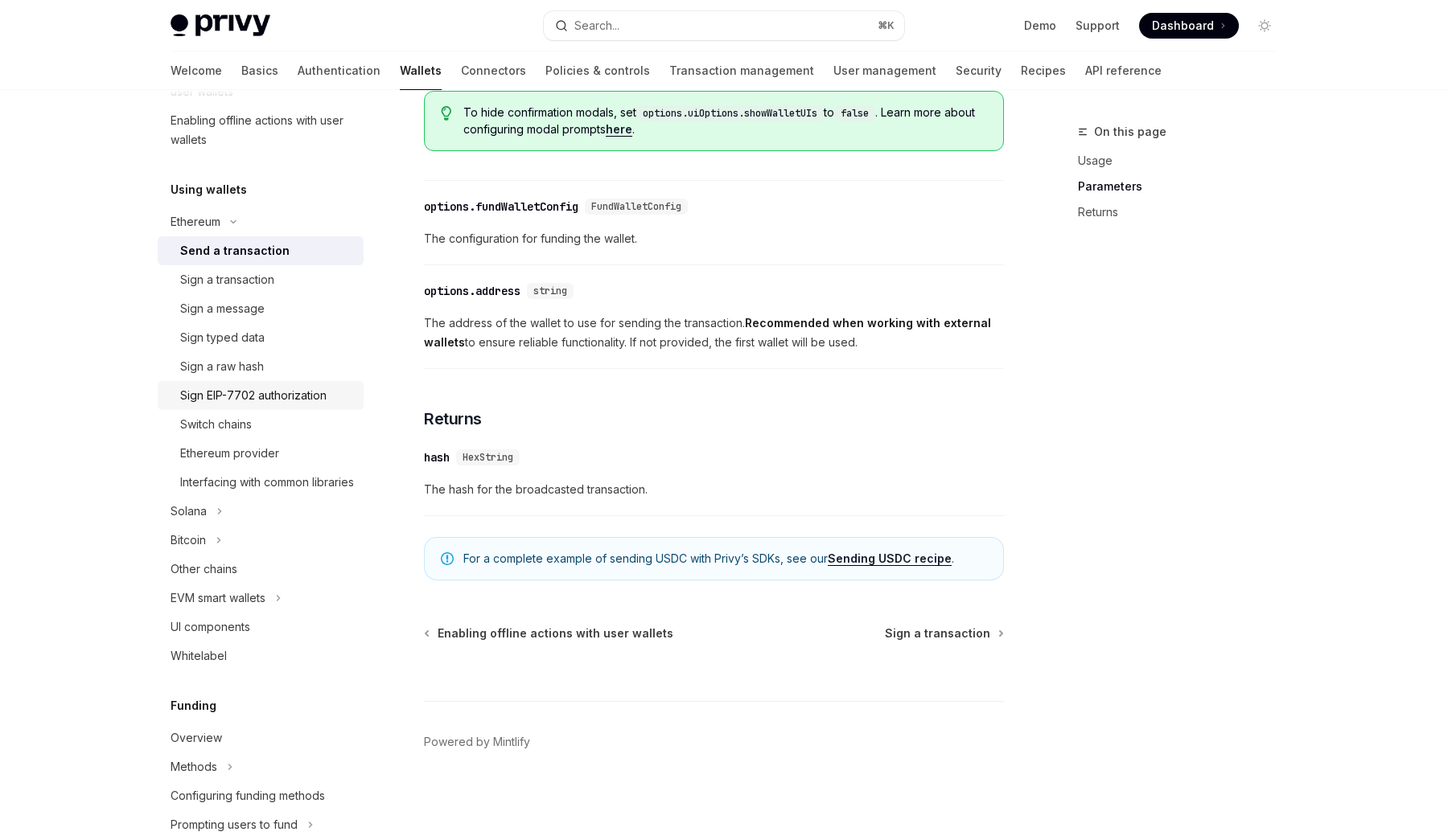
click at [315, 397] on div "Sign EIP-7702 authorization" at bounding box center [253, 395] width 147 height 19
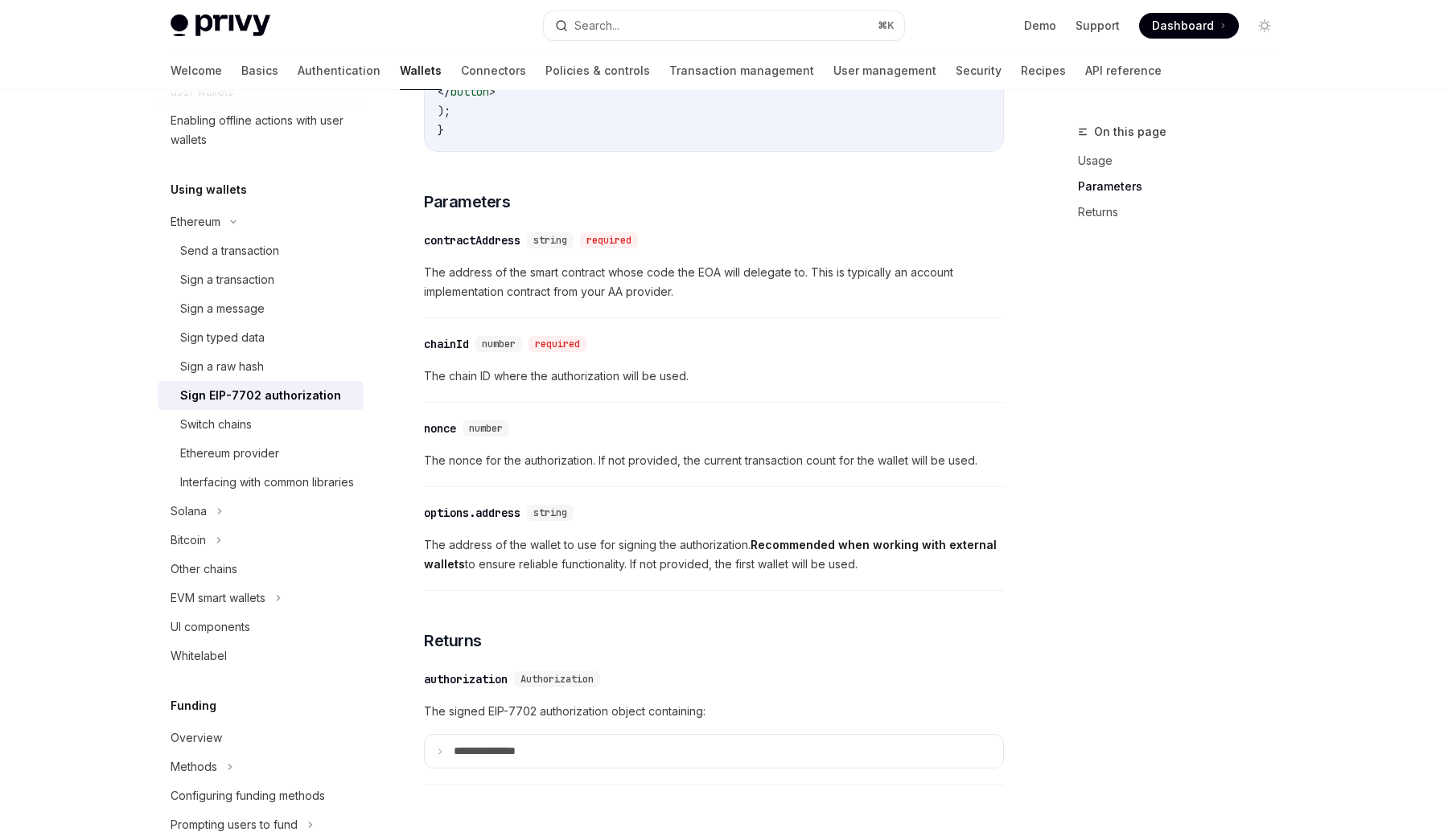
scroll to position [1357, 0]
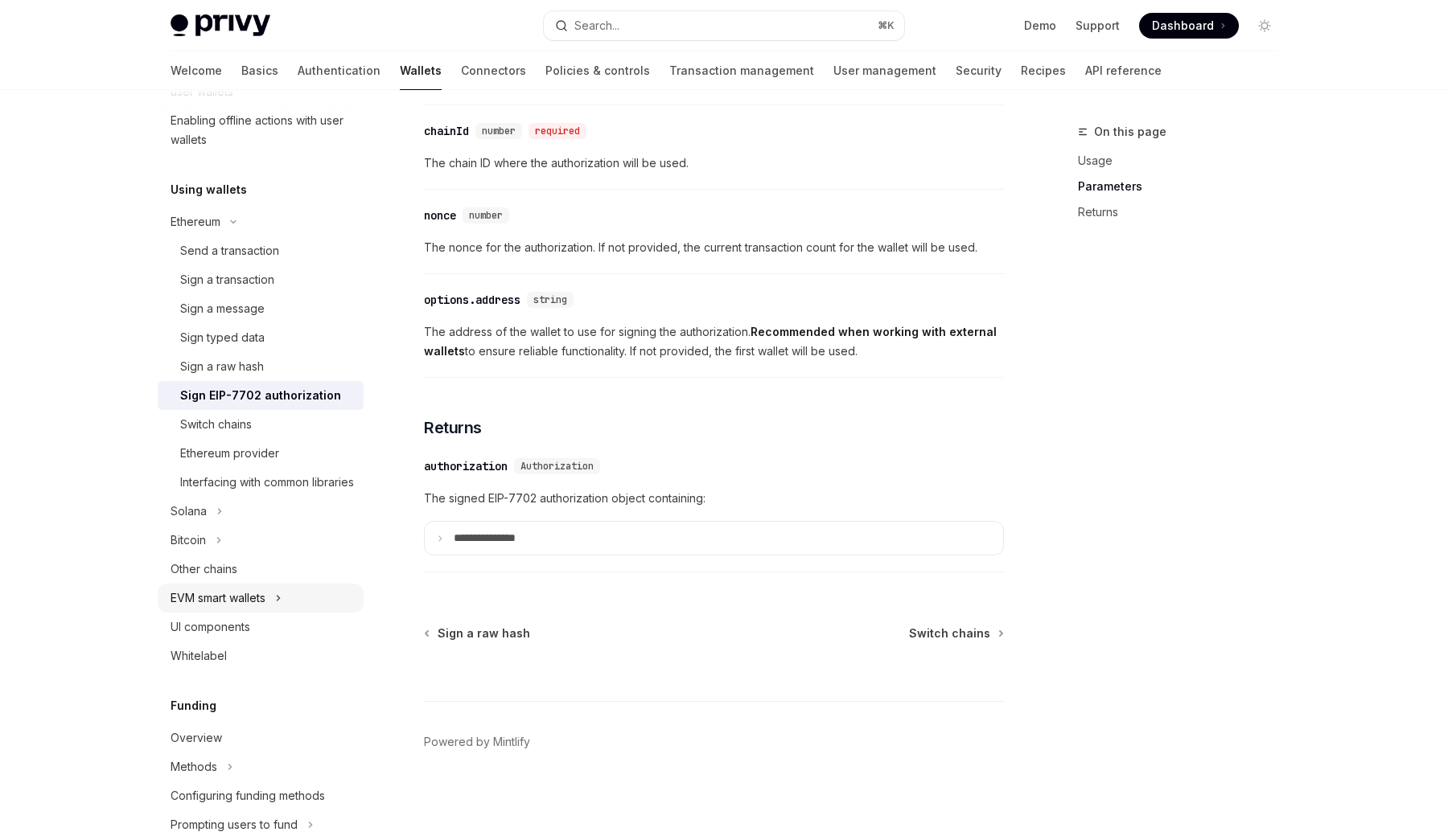
click at [285, 613] on button "EVM smart wallets" at bounding box center [260, 597] width 206 height 29
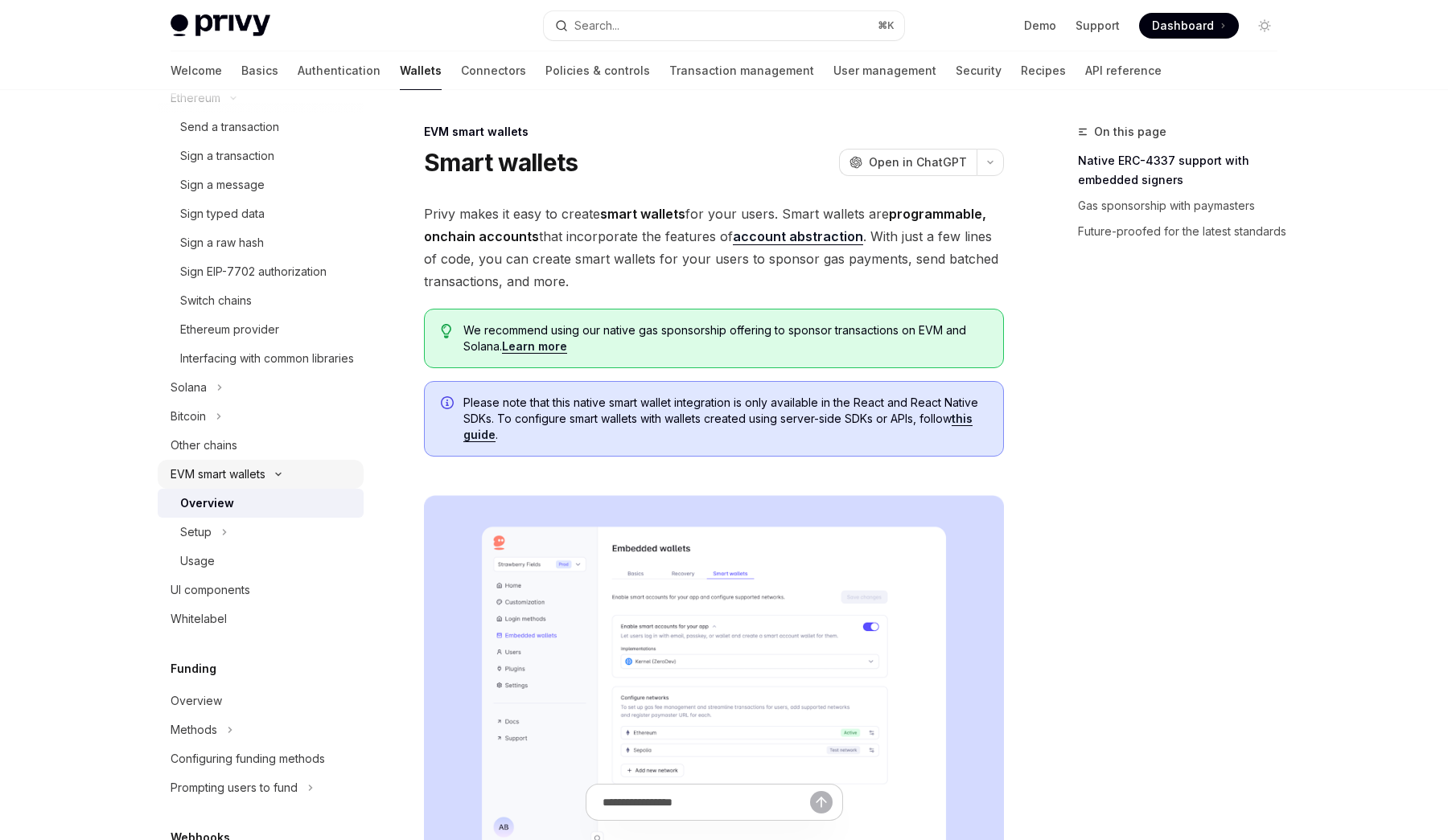
scroll to position [451, 0]
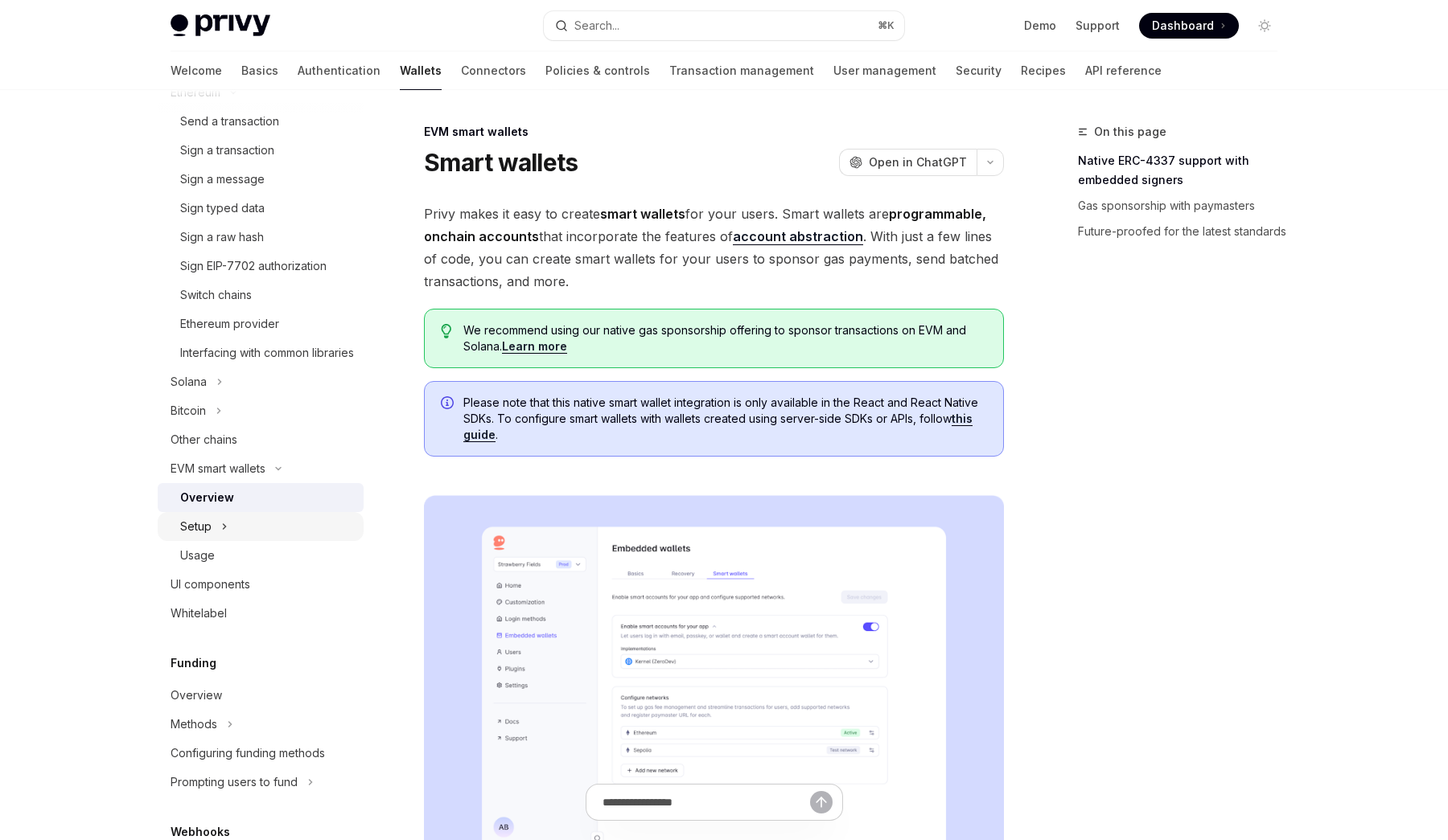
click at [220, 541] on button "Setup" at bounding box center [260, 526] width 206 height 29
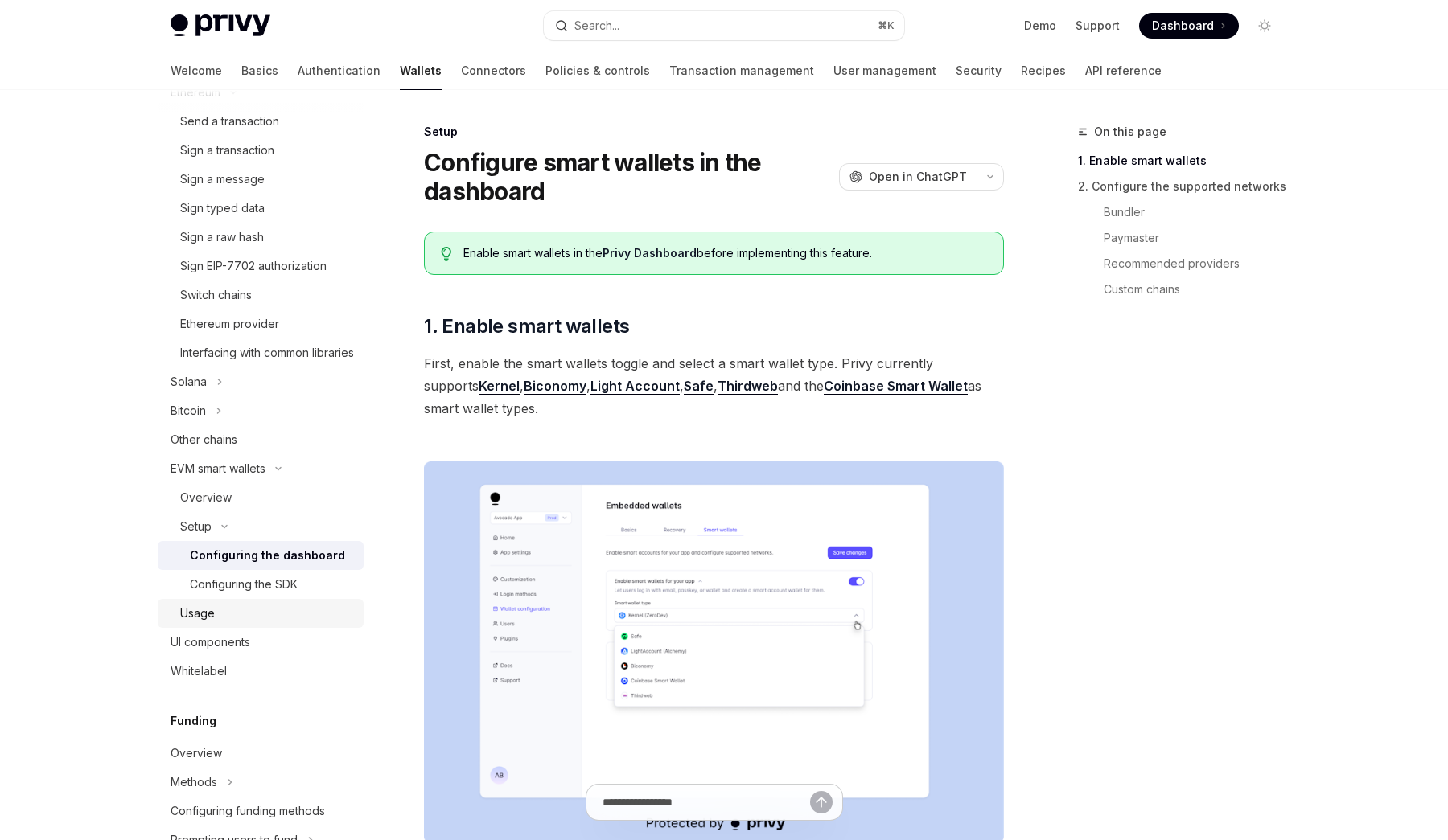
click at [208, 623] on div "Usage" at bounding box center [197, 613] width 34 height 19
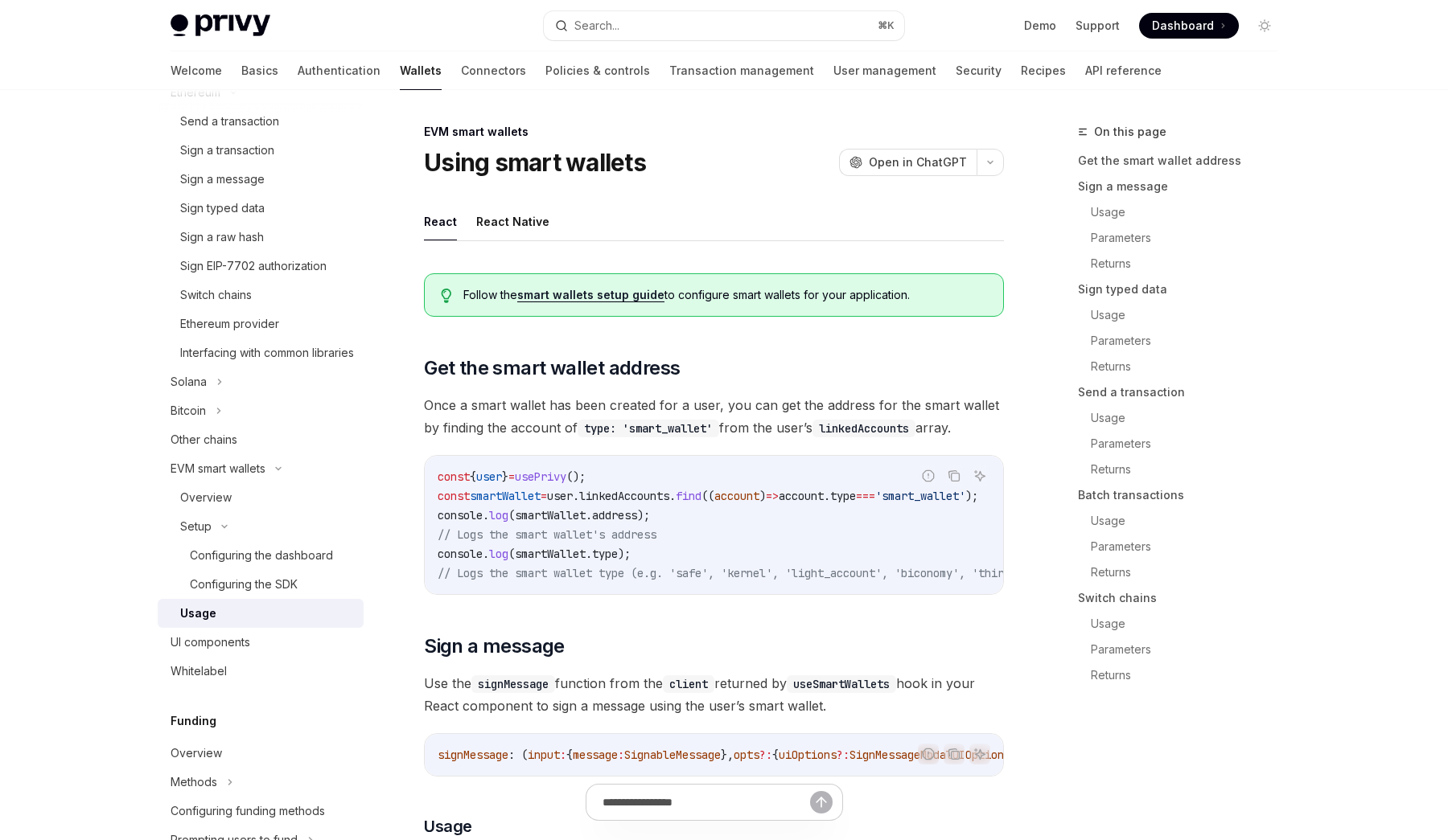
type textarea "*"
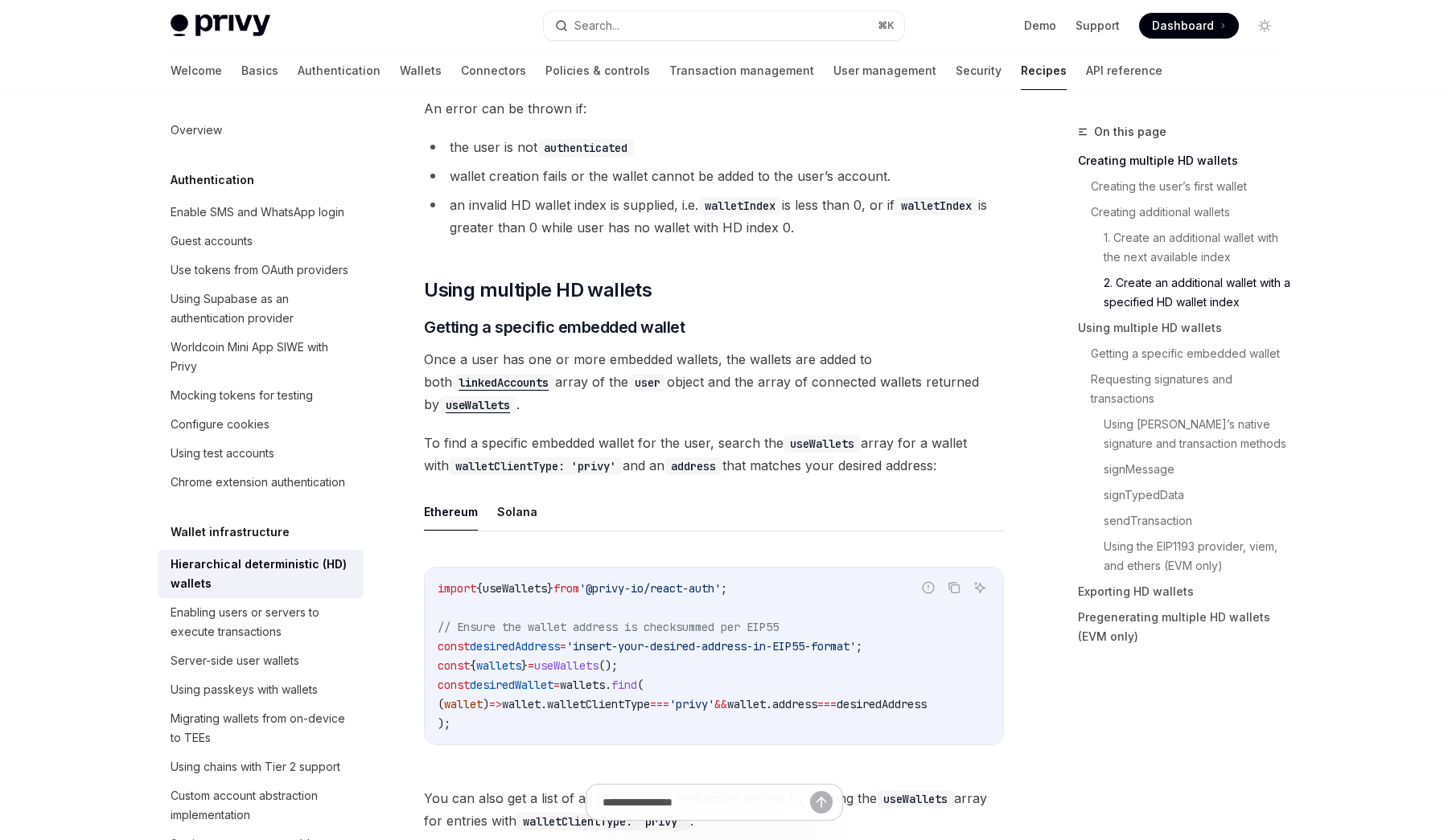
scroll to position [1745, 0]
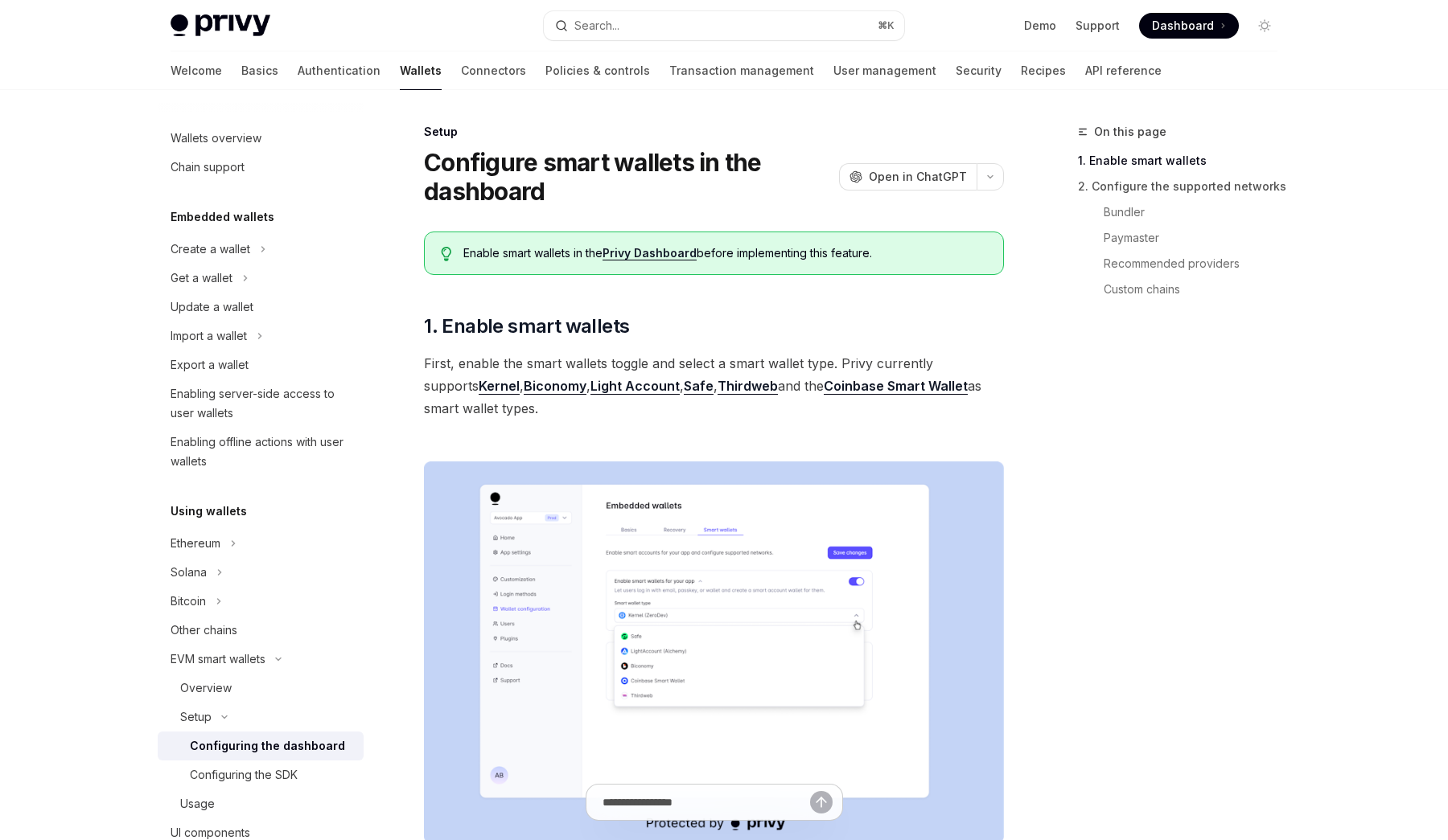
click at [269, 771] on div "Configuring the SDK" at bounding box center [244, 774] width 108 height 19
type textarea "*"
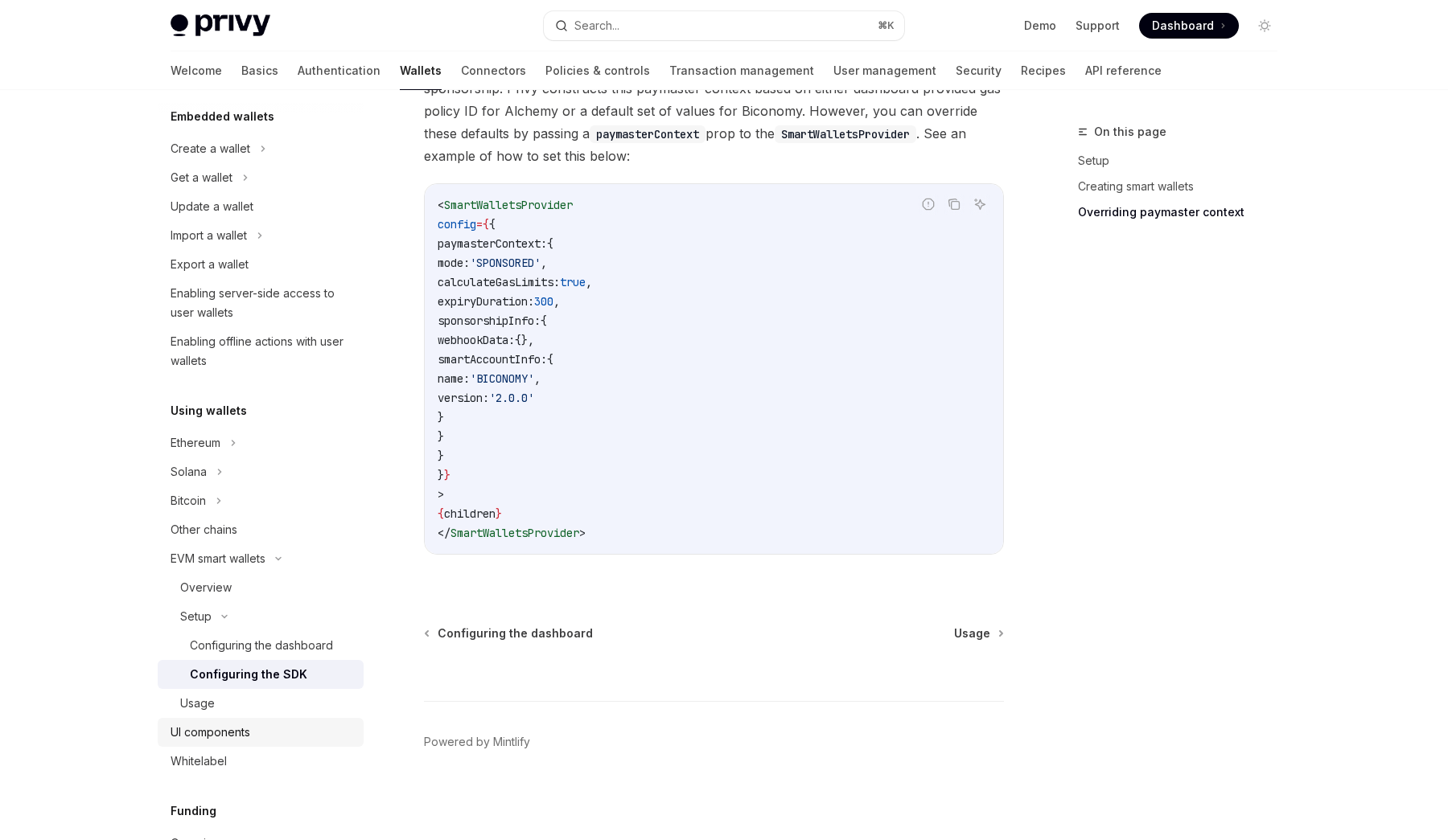
scroll to position [102, 0]
click at [264, 712] on link "Usage" at bounding box center [260, 702] width 206 height 29
type textarea "*"
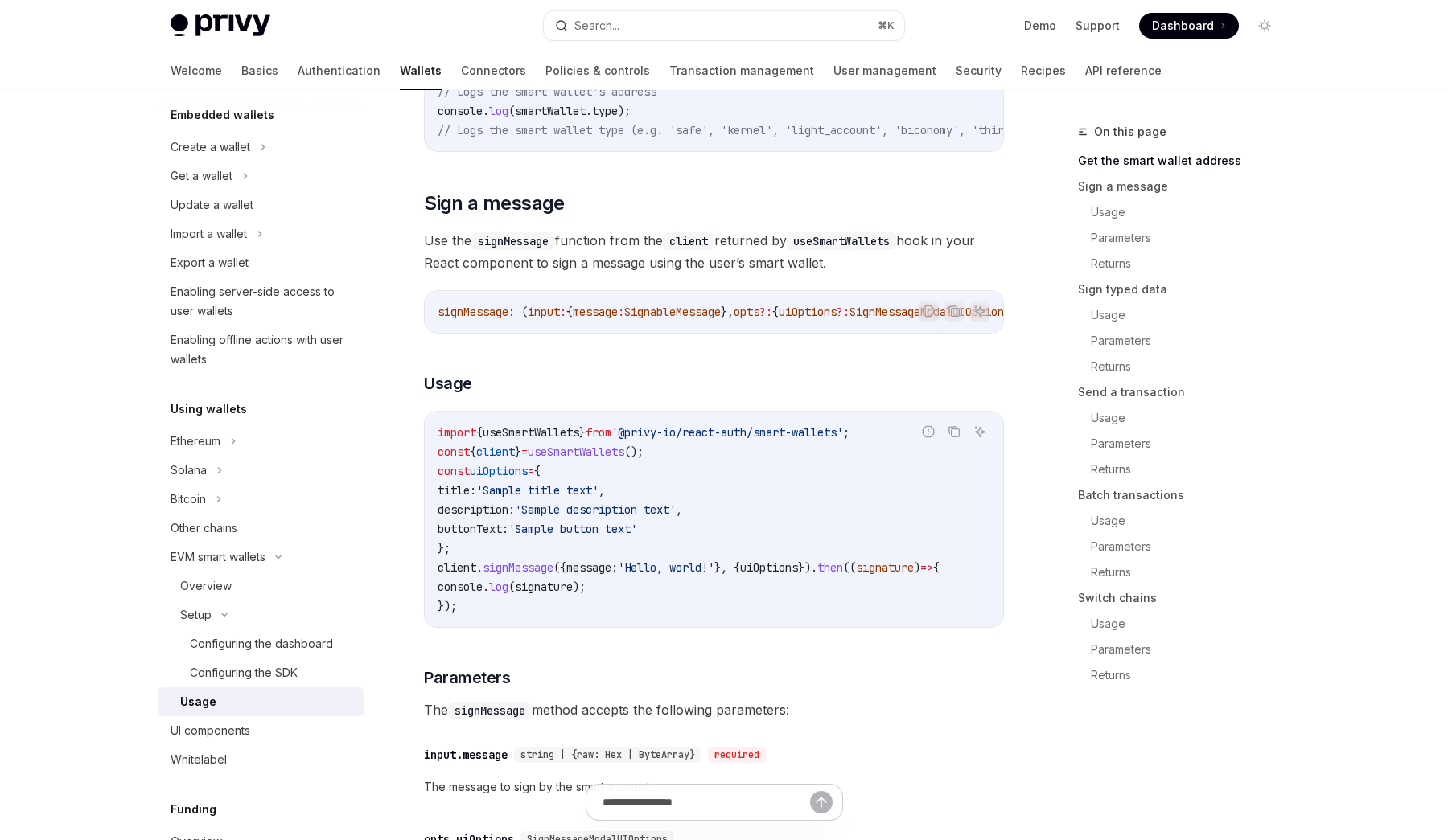
scroll to position [498, 0]
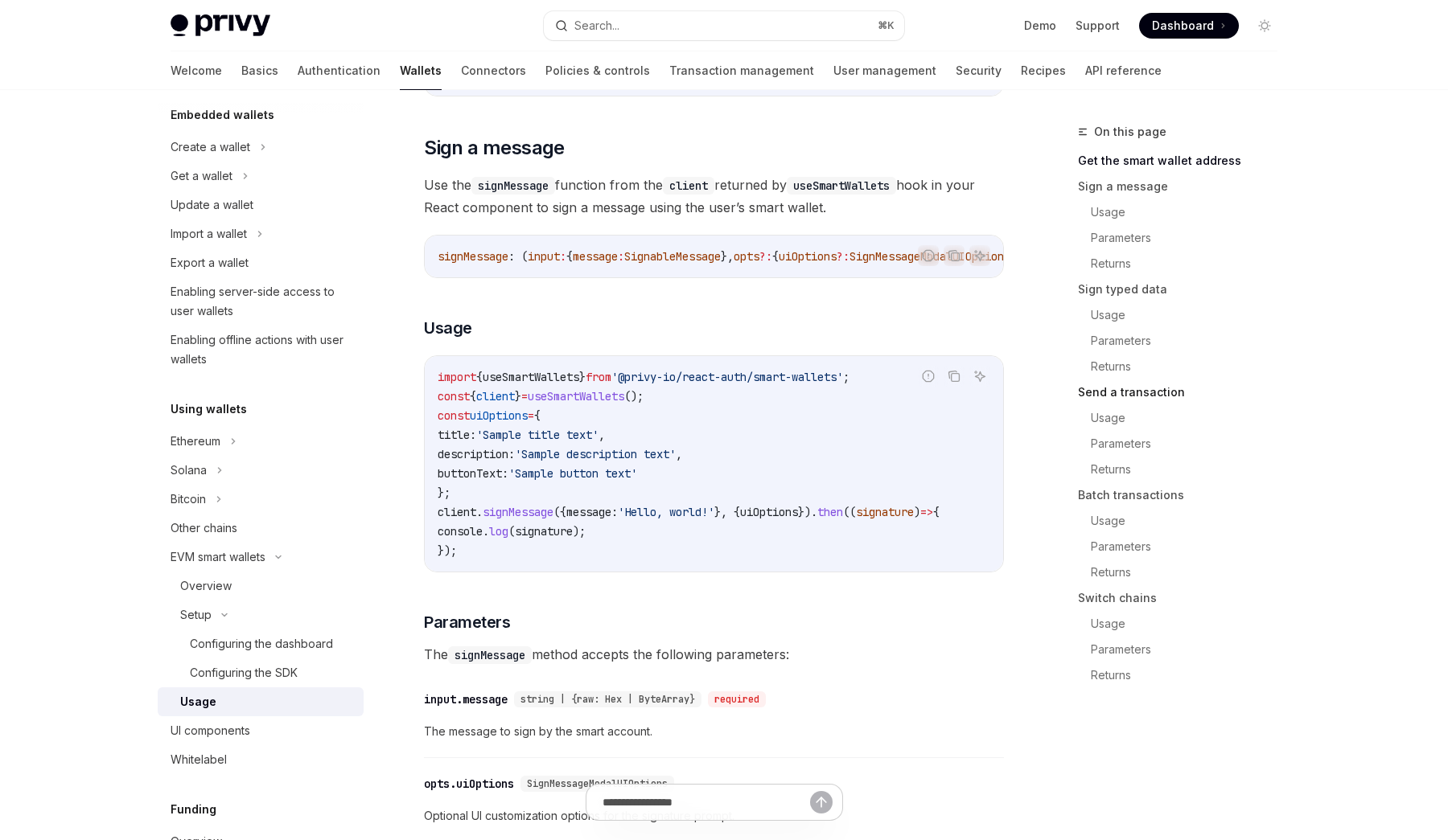
click at [1112, 395] on link "Send a transaction" at bounding box center [1184, 392] width 212 height 26
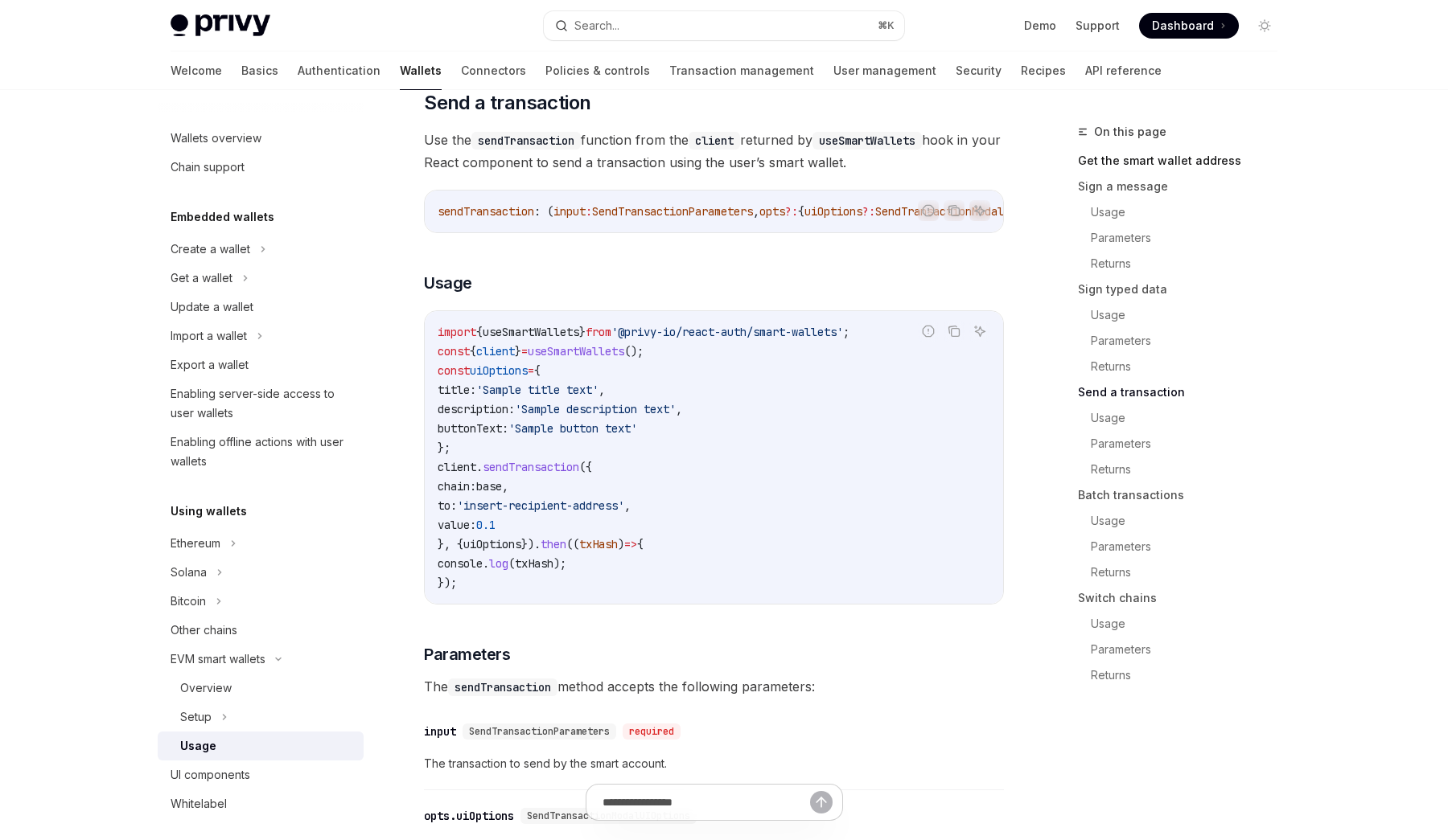
click at [1111, 162] on link "Get the smart wallet address" at bounding box center [1184, 161] width 212 height 26
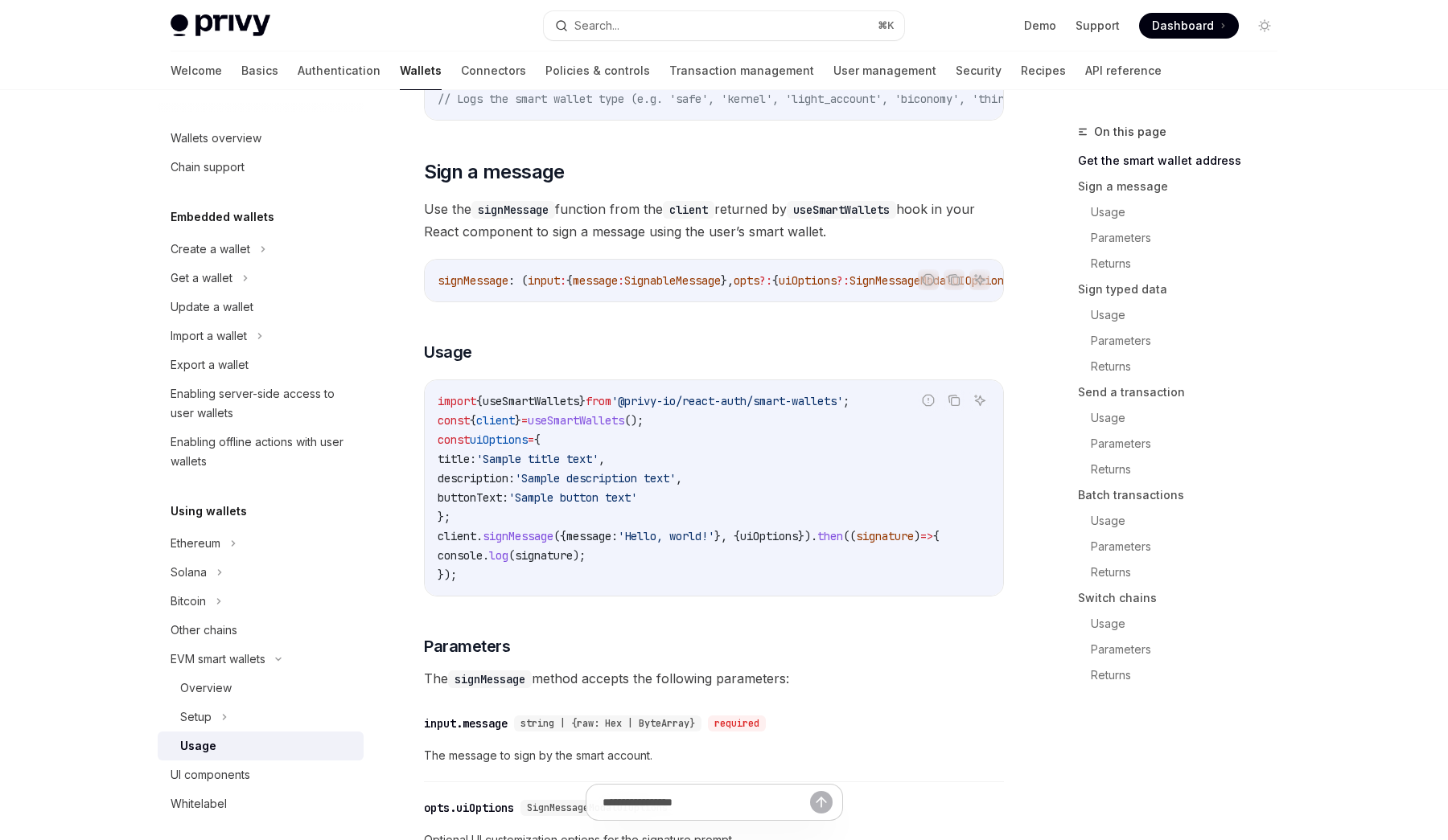
scroll to position [471, 0]
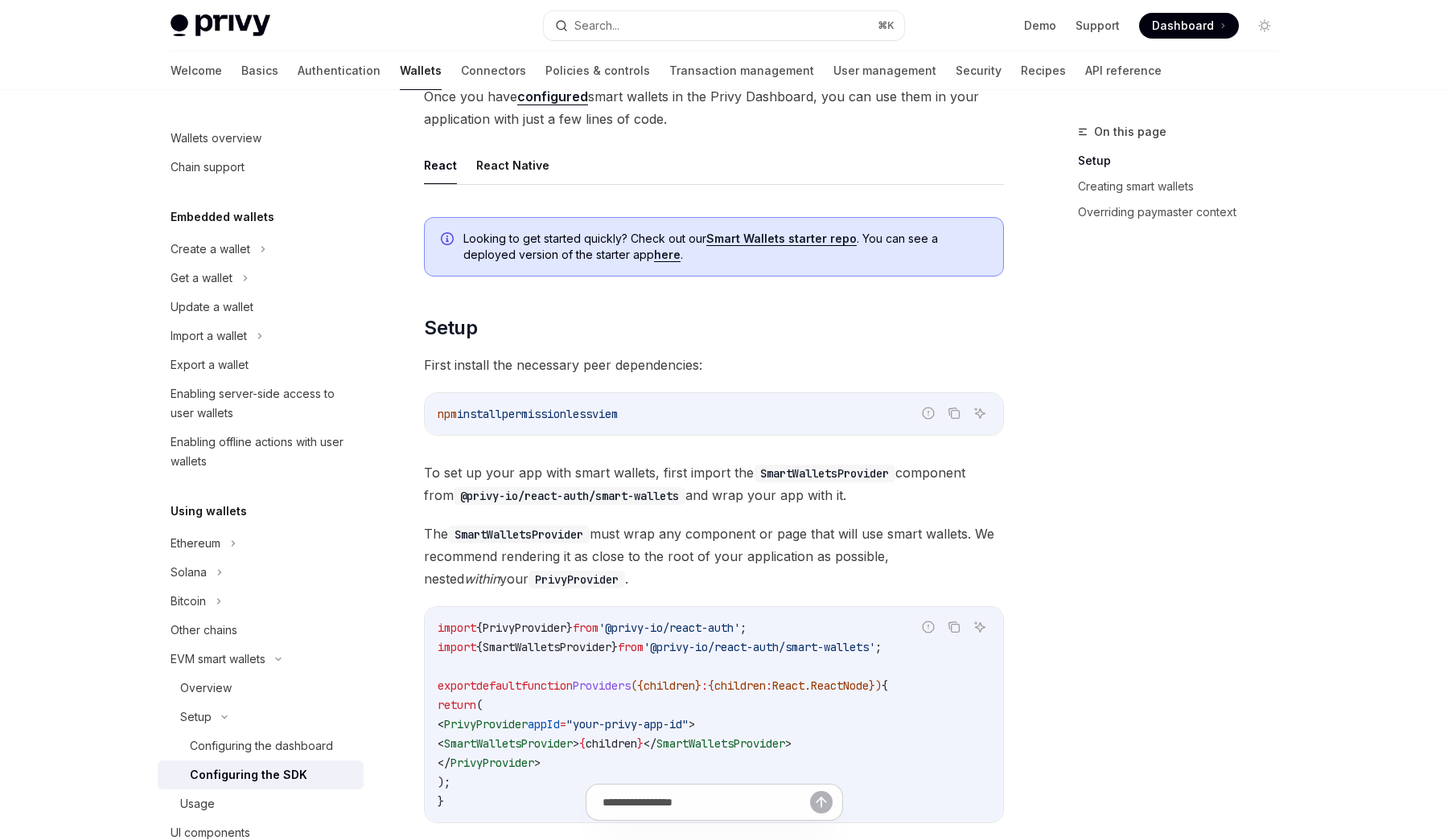
scroll to position [158, 0]
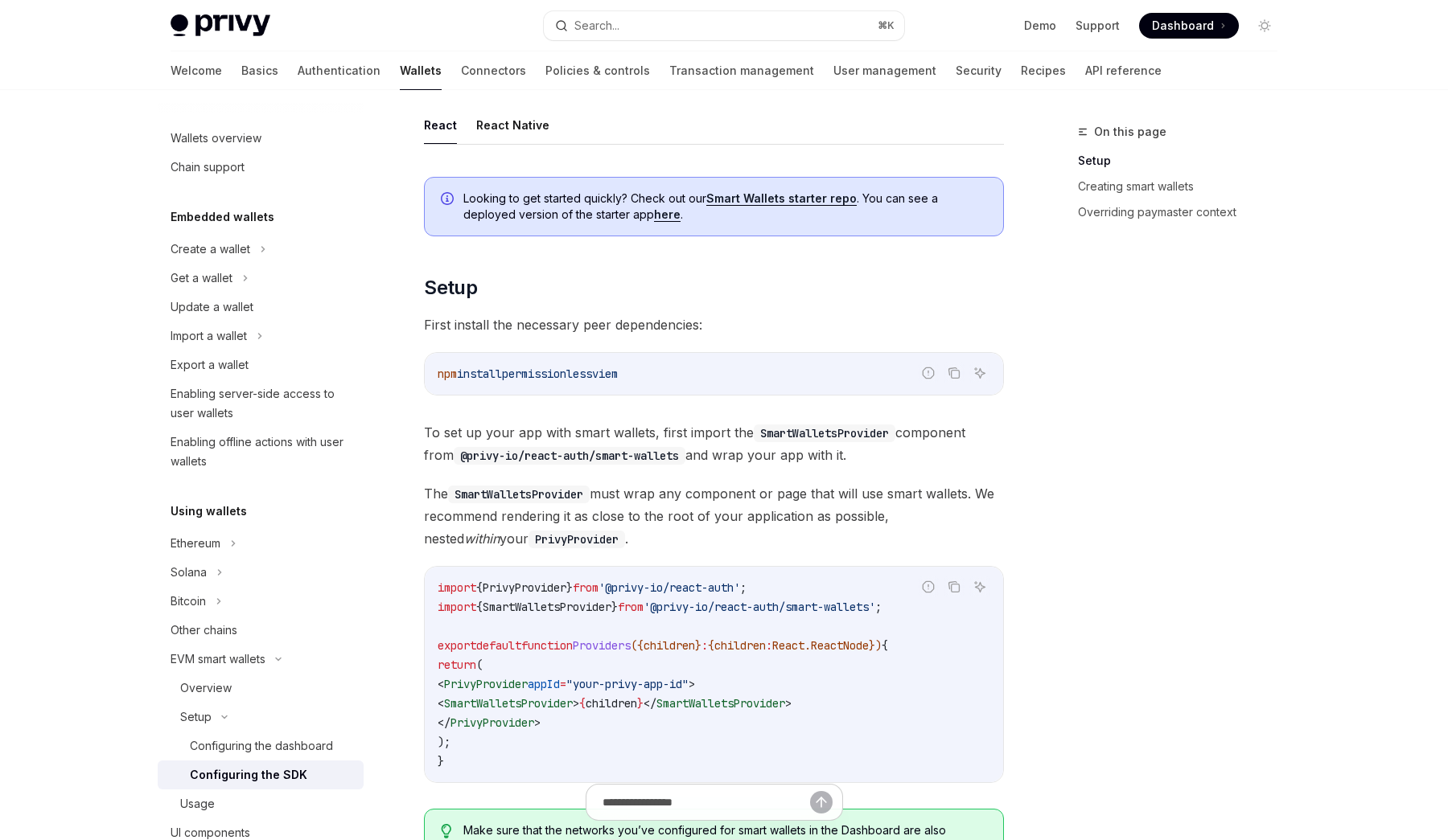
click at [737, 201] on link "Smart Wallets starter repo" at bounding box center [781, 198] width 151 height 15
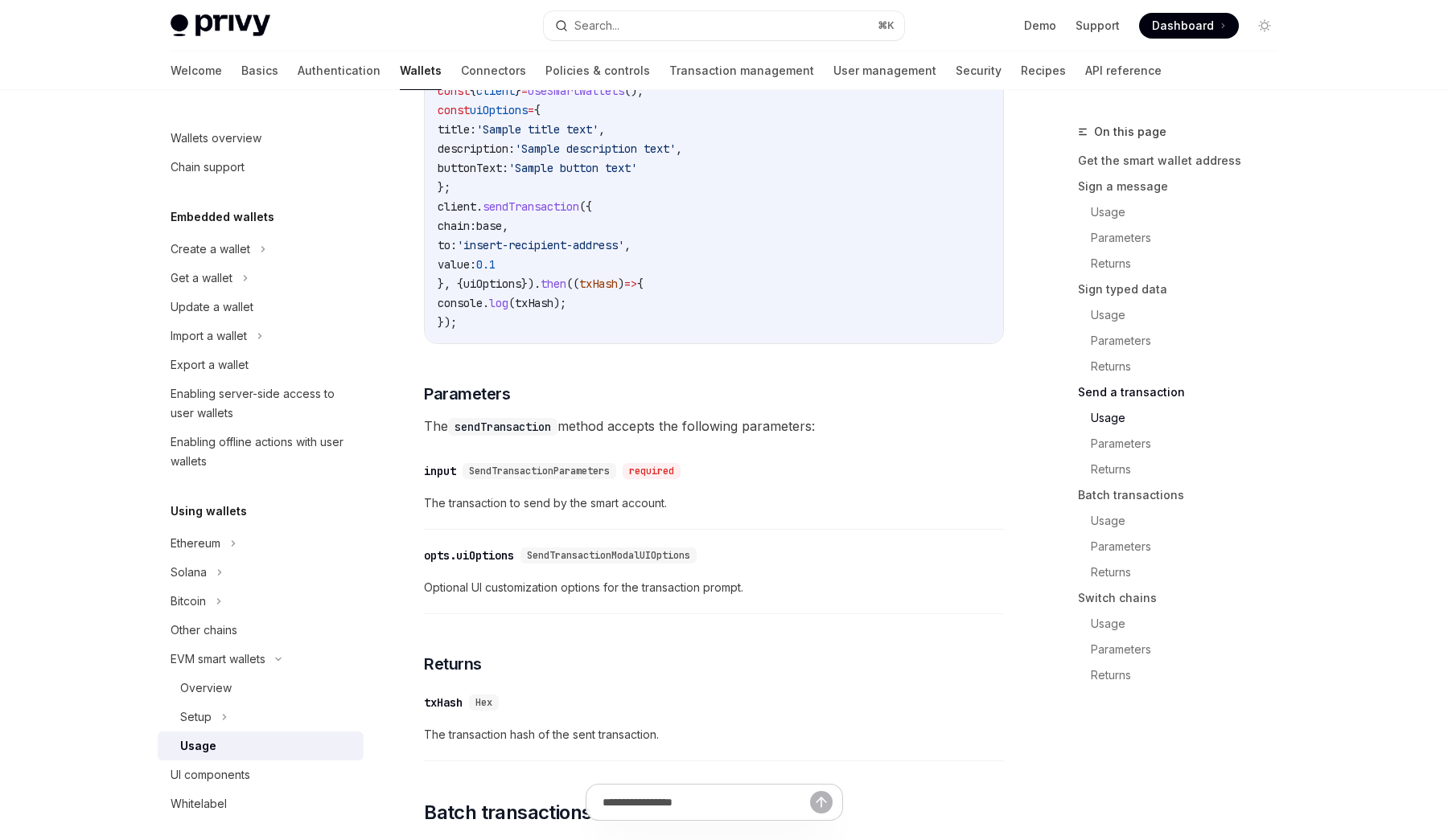
scroll to position [2589, 0]
